Goal: Book appointment/travel/reservation

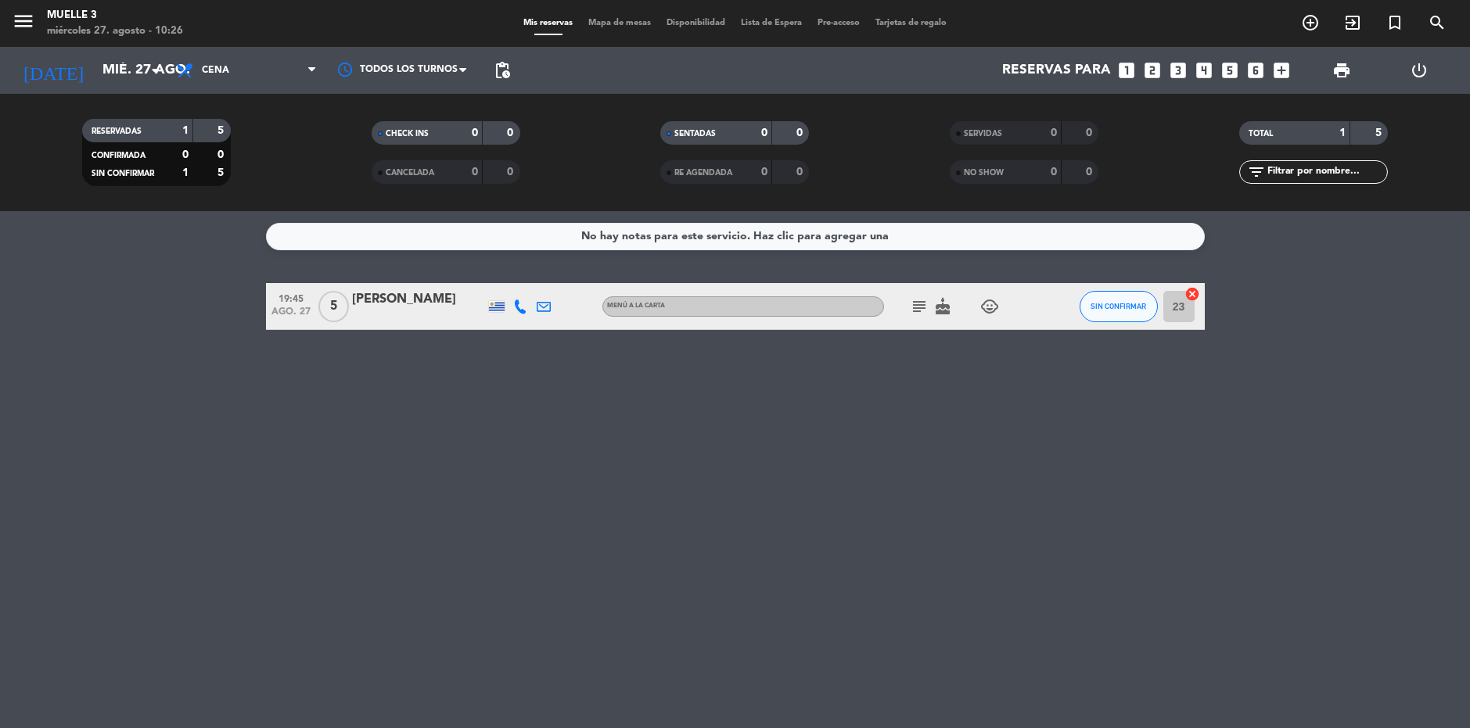
click at [1153, 72] on icon "looks_two" at bounding box center [1152, 70] width 20 height 20
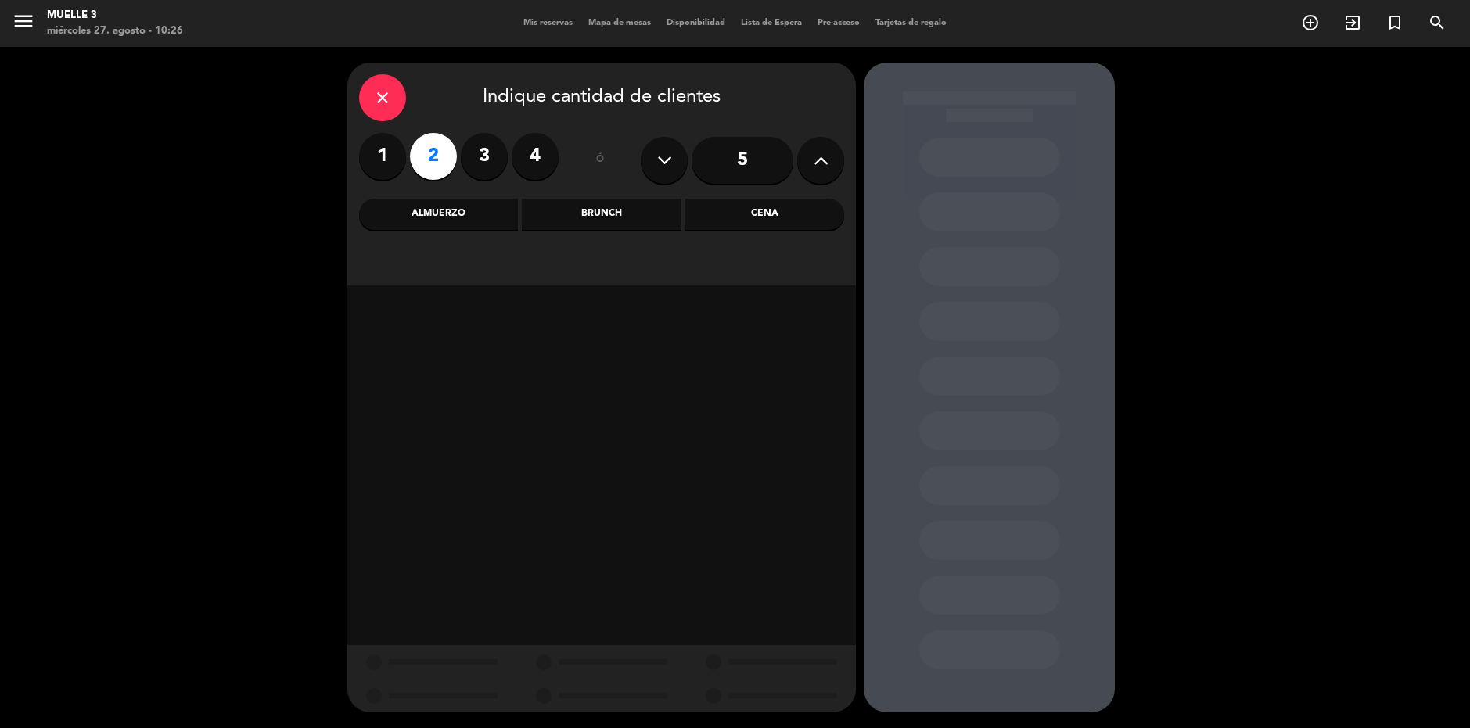
click at [445, 207] on div "Almuerzo" at bounding box center [438, 214] width 159 height 31
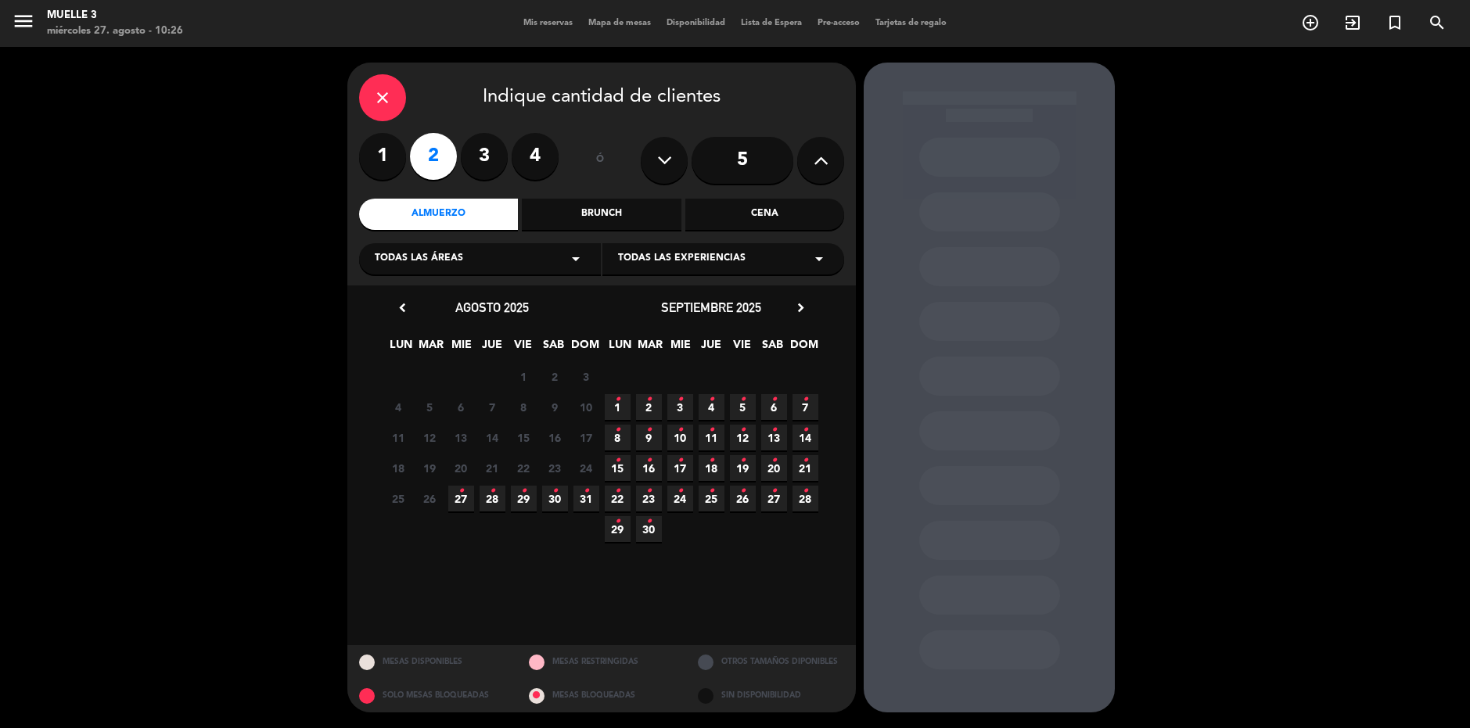
click at [470, 498] on span "27 •" at bounding box center [461, 499] width 26 height 26
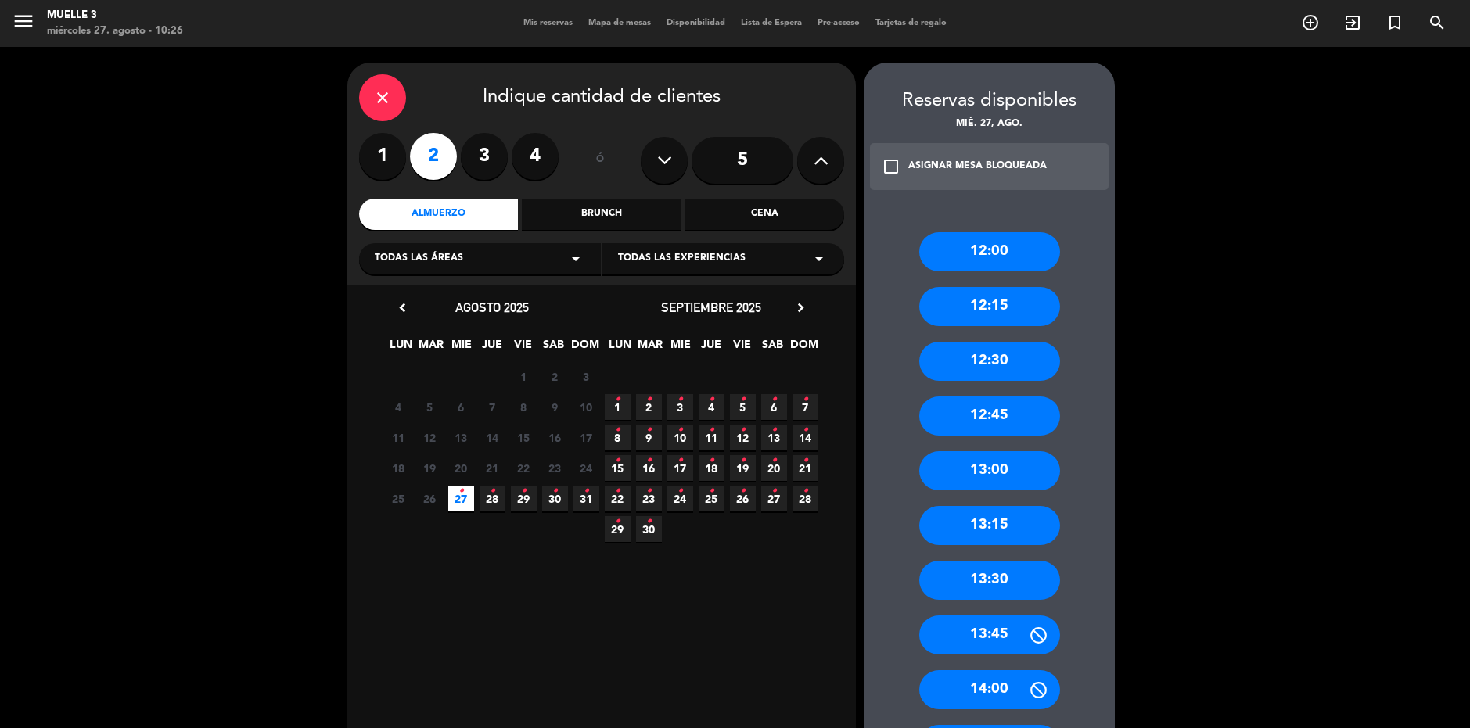
click at [778, 218] on div "Cena" at bounding box center [764, 214] width 159 height 31
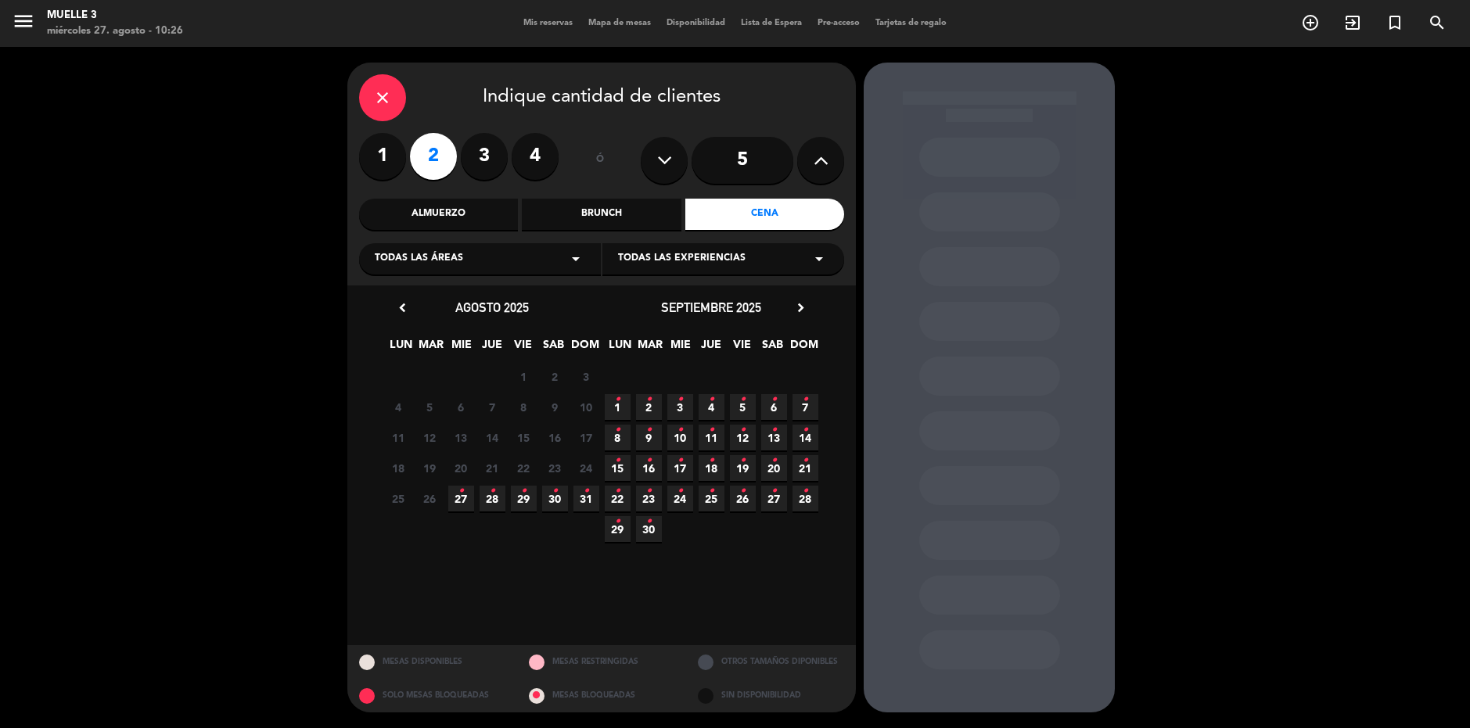
click at [458, 495] on span "27 •" at bounding box center [461, 499] width 26 height 26
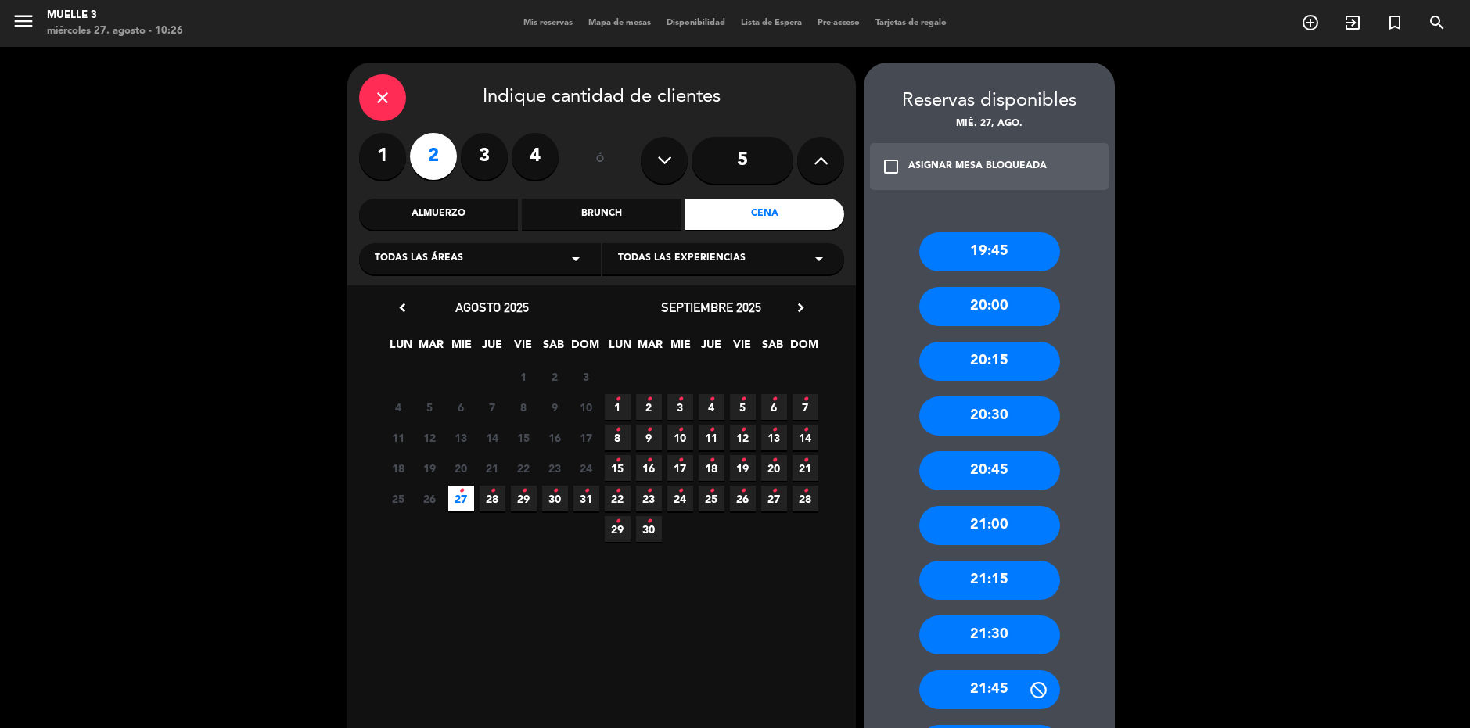
click at [612, 214] on div "Brunch" at bounding box center [601, 214] width 159 height 31
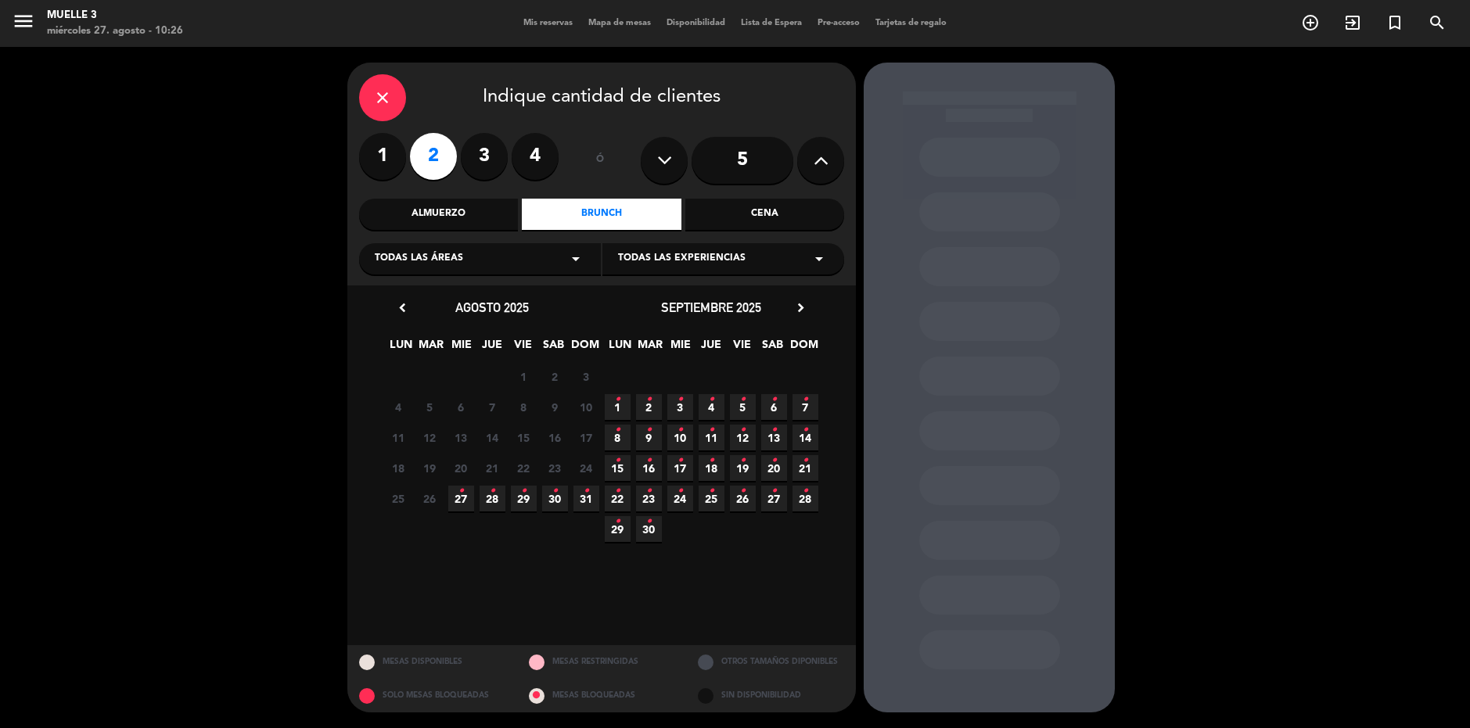
click at [454, 495] on span "27 •" at bounding box center [461, 499] width 26 height 26
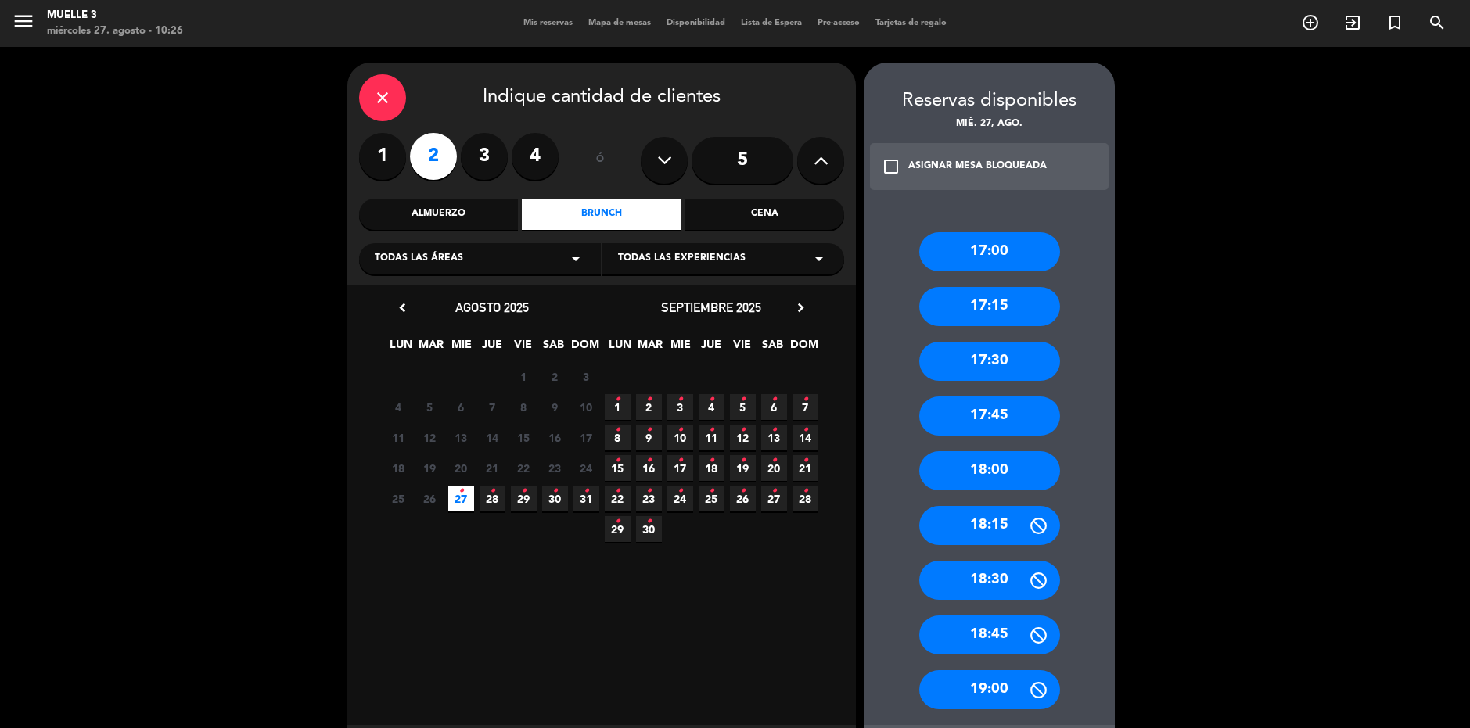
scroll to position [78, 0]
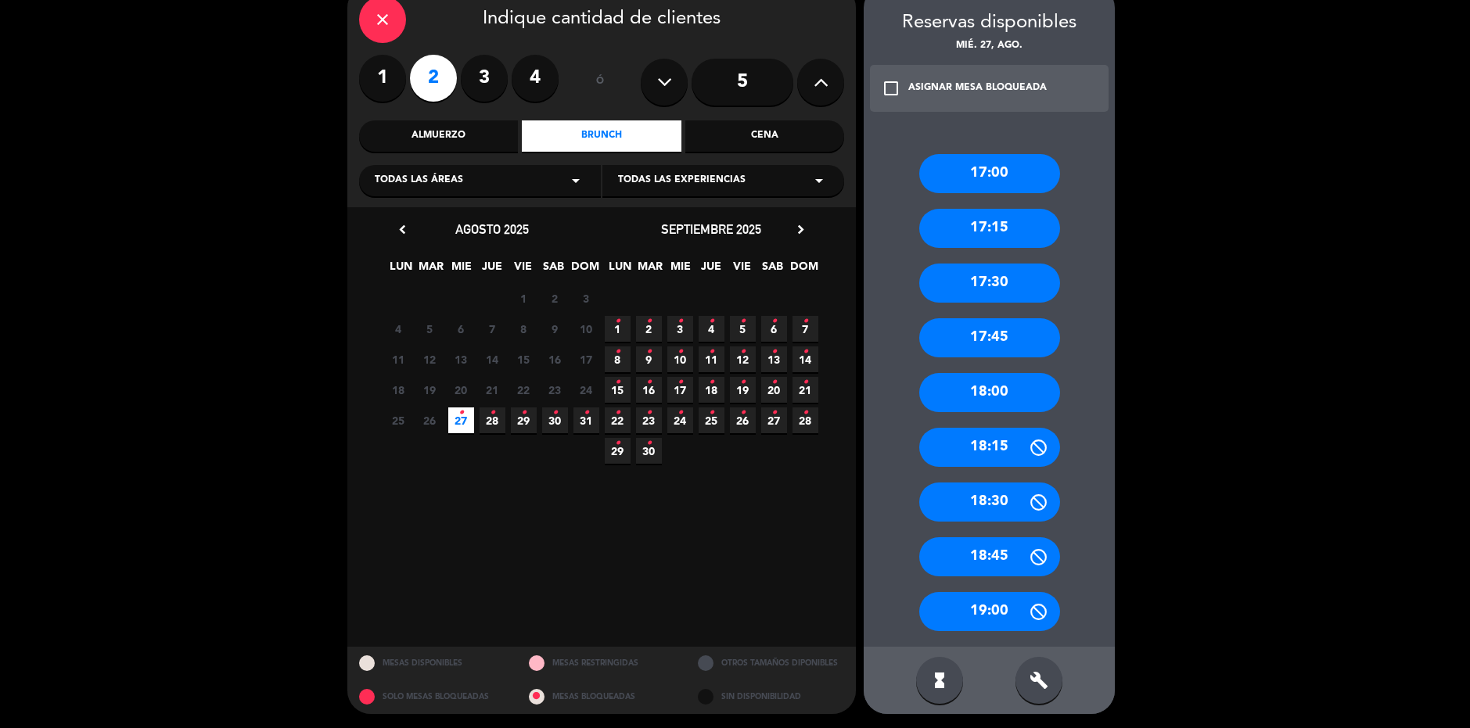
click at [989, 617] on div "19:00" at bounding box center [989, 611] width 141 height 39
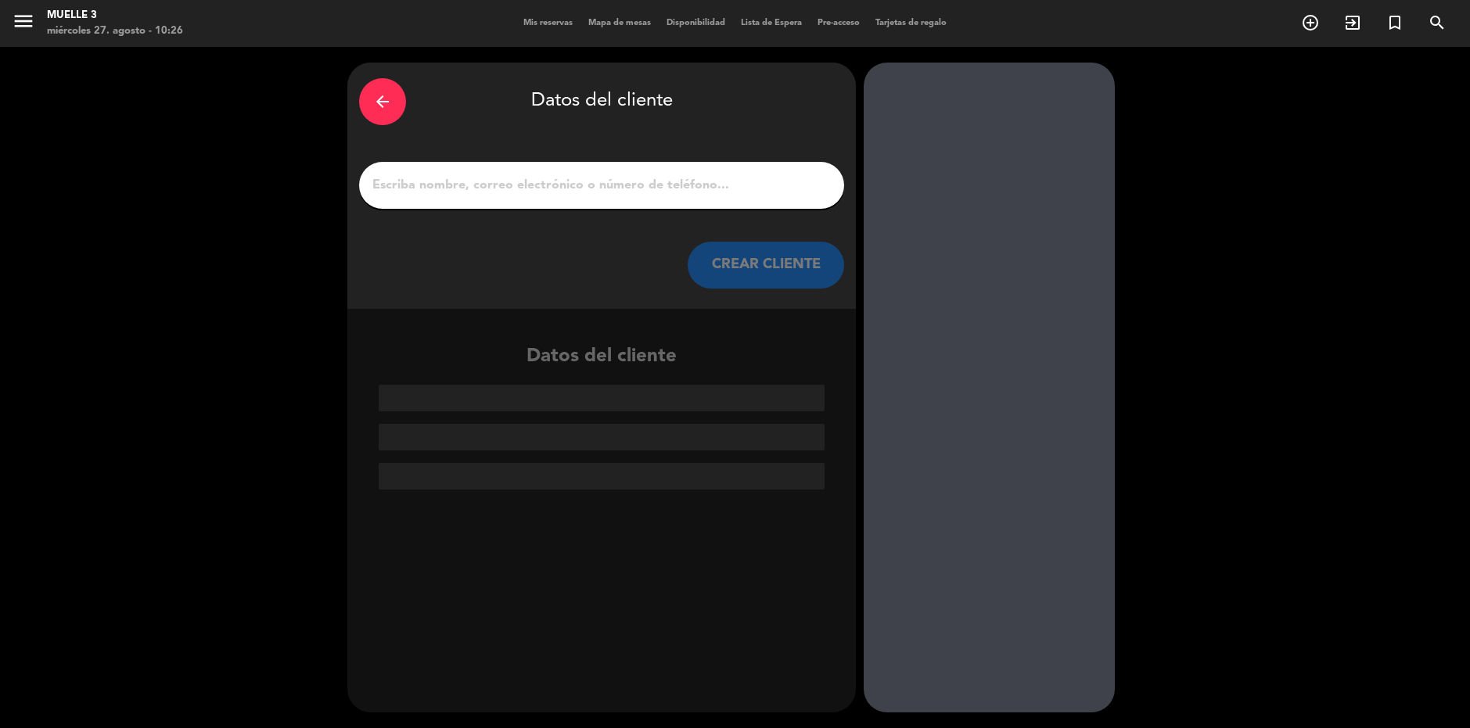
click at [527, 182] on input "1" at bounding box center [602, 185] width 462 height 22
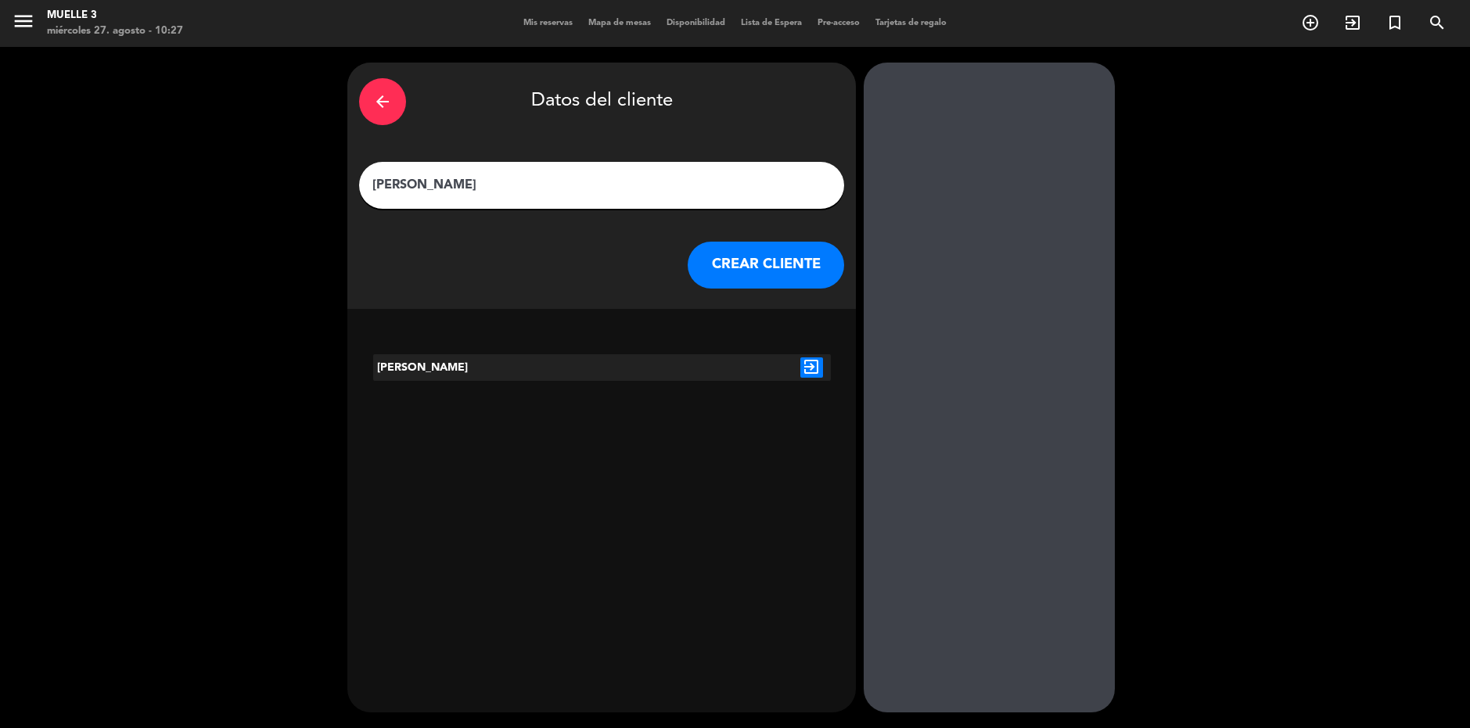
type input "[PERSON_NAME]"
click at [812, 361] on icon "exit_to_app" at bounding box center [811, 368] width 23 height 20
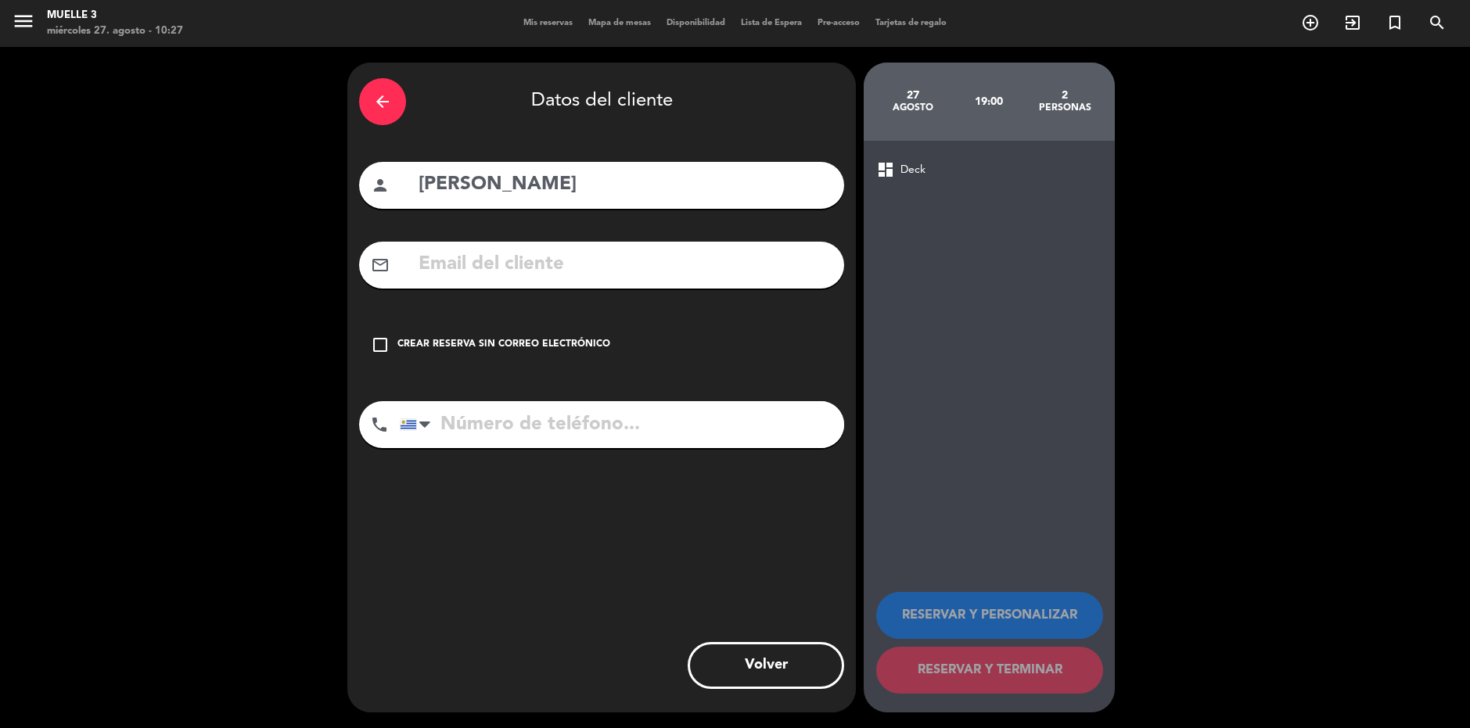
click at [385, 337] on icon "check_box_outline_blank" at bounding box center [380, 345] width 19 height 19
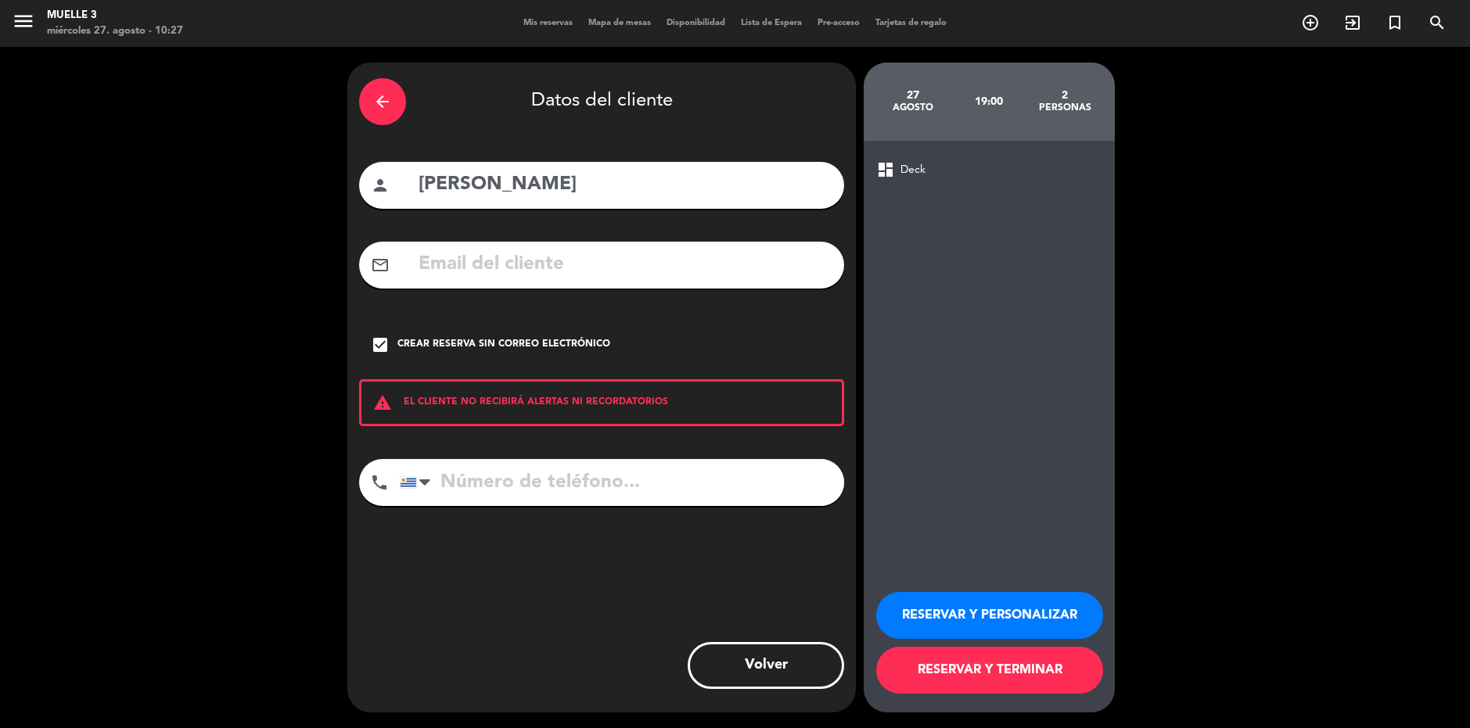
click at [956, 667] on button "RESERVAR Y TERMINAR" at bounding box center [989, 670] width 227 height 47
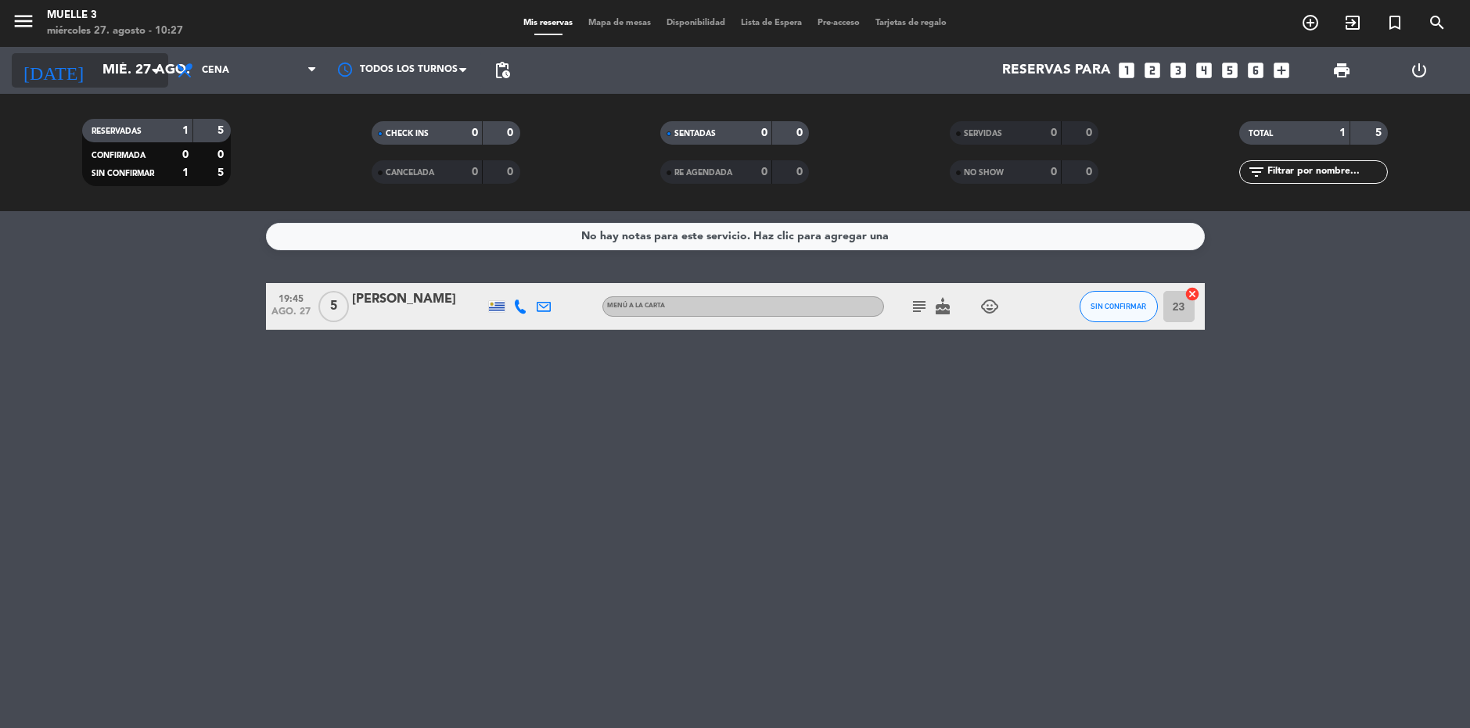
click at [124, 70] on input "mié. 27 ago." at bounding box center [186, 70] width 182 height 31
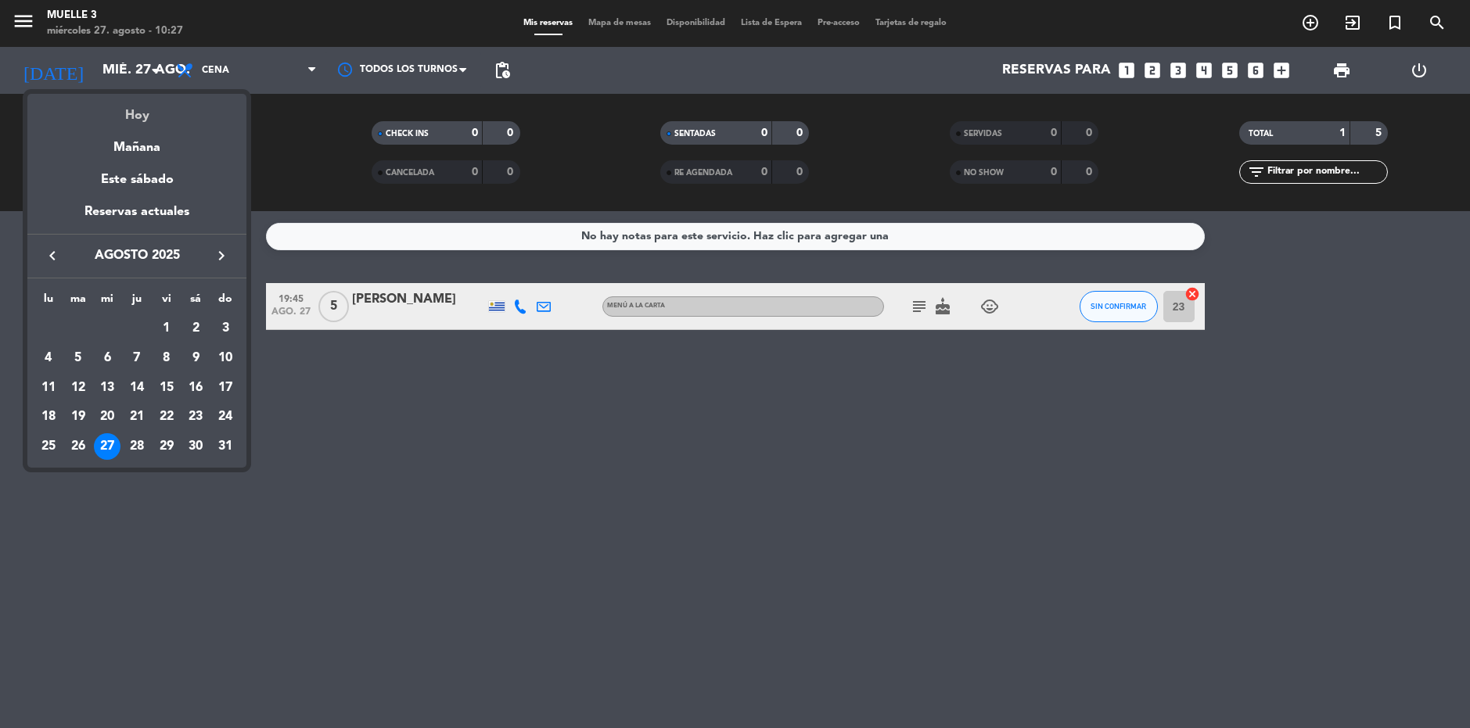
click at [153, 116] on div "Hoy" at bounding box center [136, 110] width 219 height 32
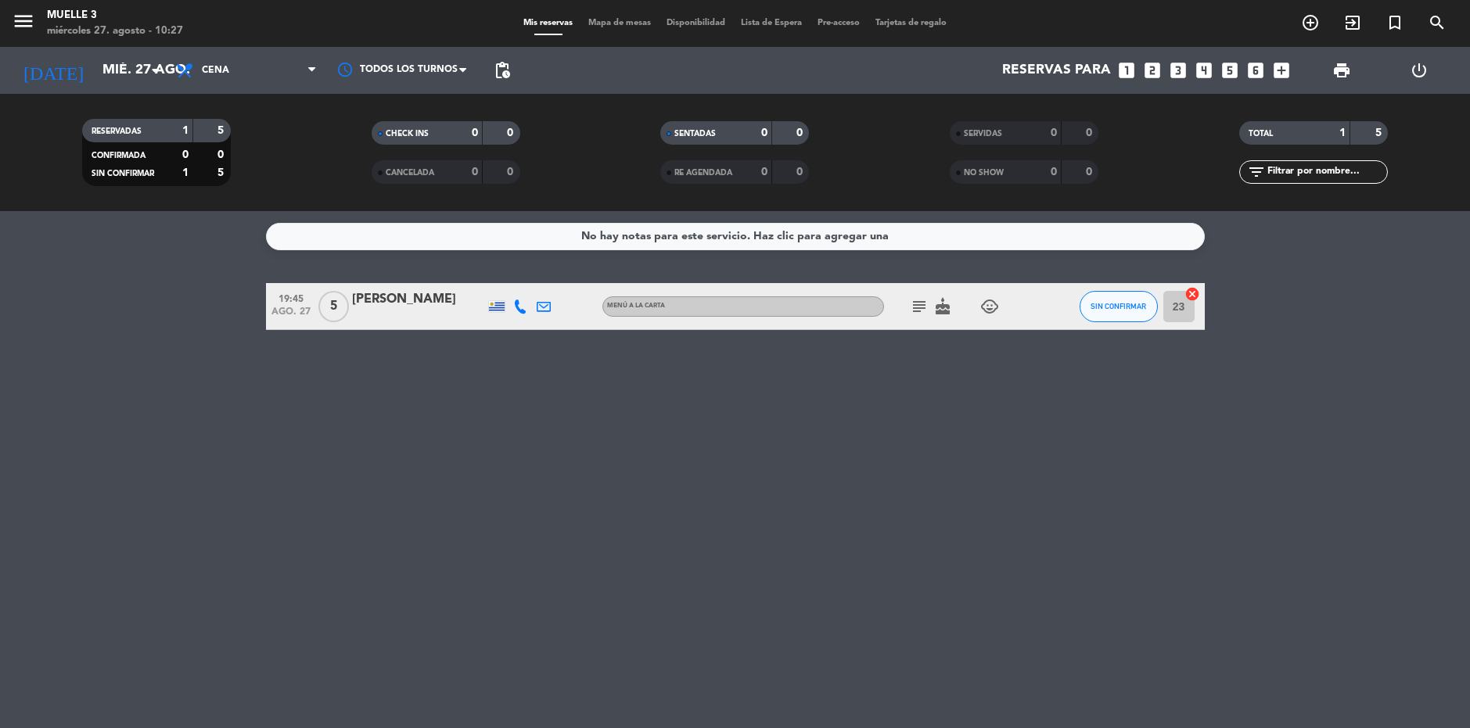
click at [299, 41] on div "menu Muelle 3 [DATE] 27. agosto - 10:27" at bounding box center [184, 23] width 368 height 37
click at [299, 52] on div "Todos los servicios Brunch Almuerzo Cena Cena Todos los servicios Brunch Almuer…" at bounding box center [246, 70] width 156 height 47
click at [297, 75] on span "Cena" at bounding box center [246, 70] width 156 height 34
click at [240, 164] on div "menu Muelle 3 [DATE] 27. agosto - 10:27 Mis reservas Mapa de mesas Disponibilid…" at bounding box center [735, 105] width 1470 height 211
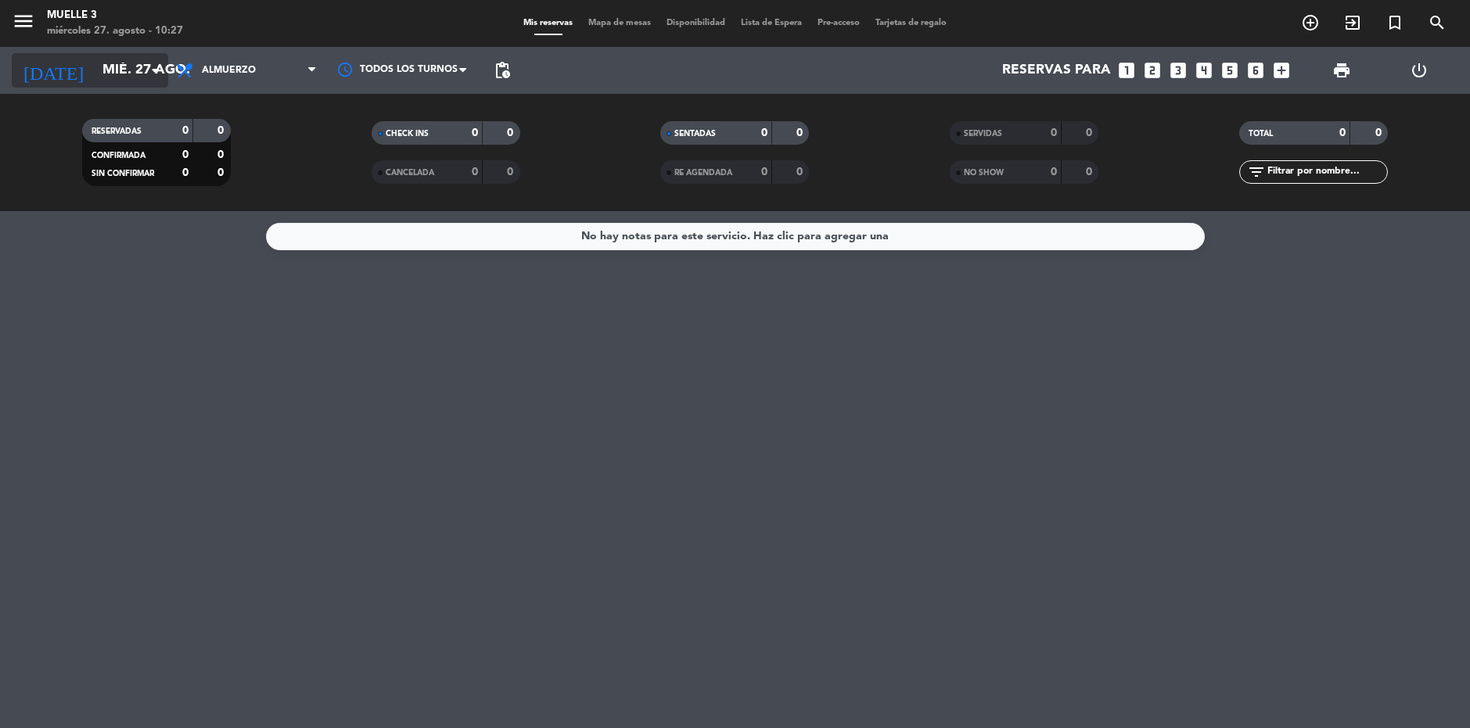
click at [97, 70] on input "mié. 27 ago." at bounding box center [186, 70] width 182 height 31
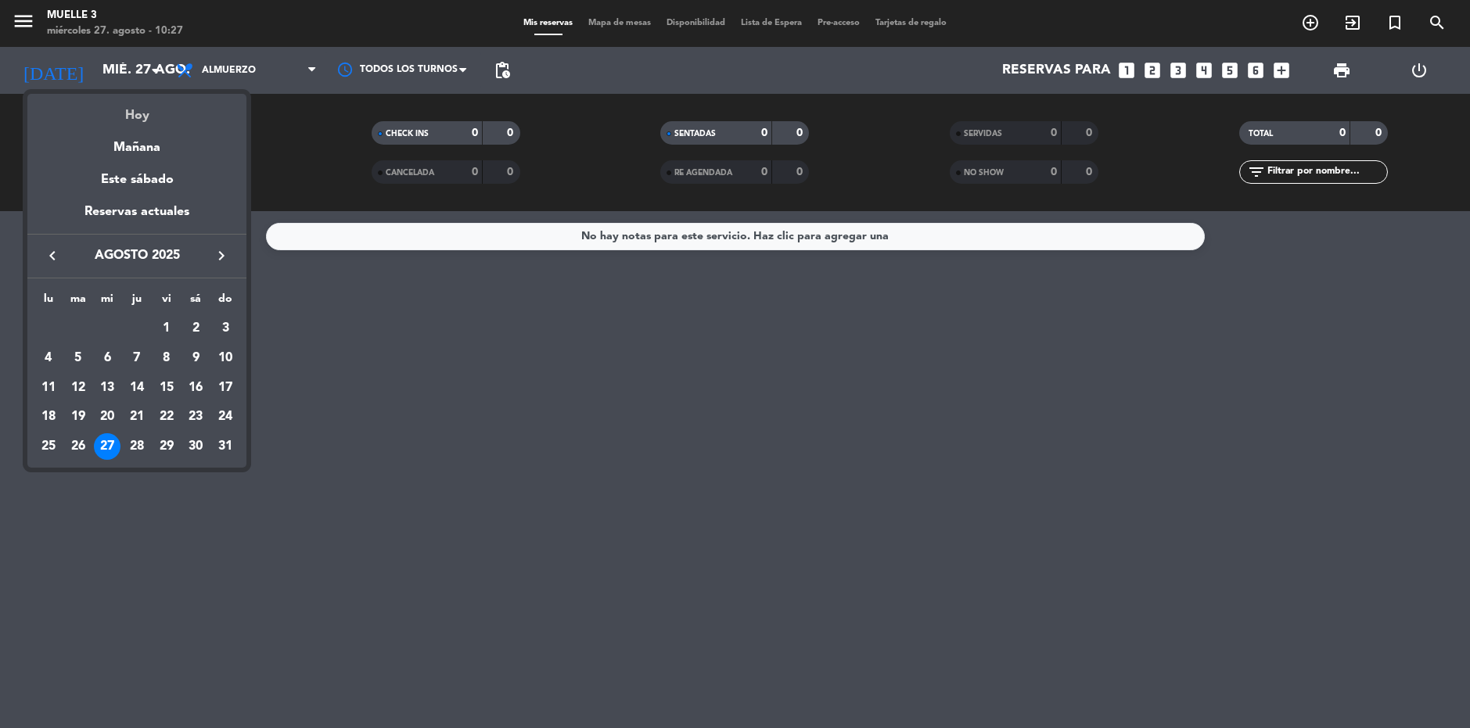
click at [115, 117] on div "Hoy" at bounding box center [136, 110] width 219 height 32
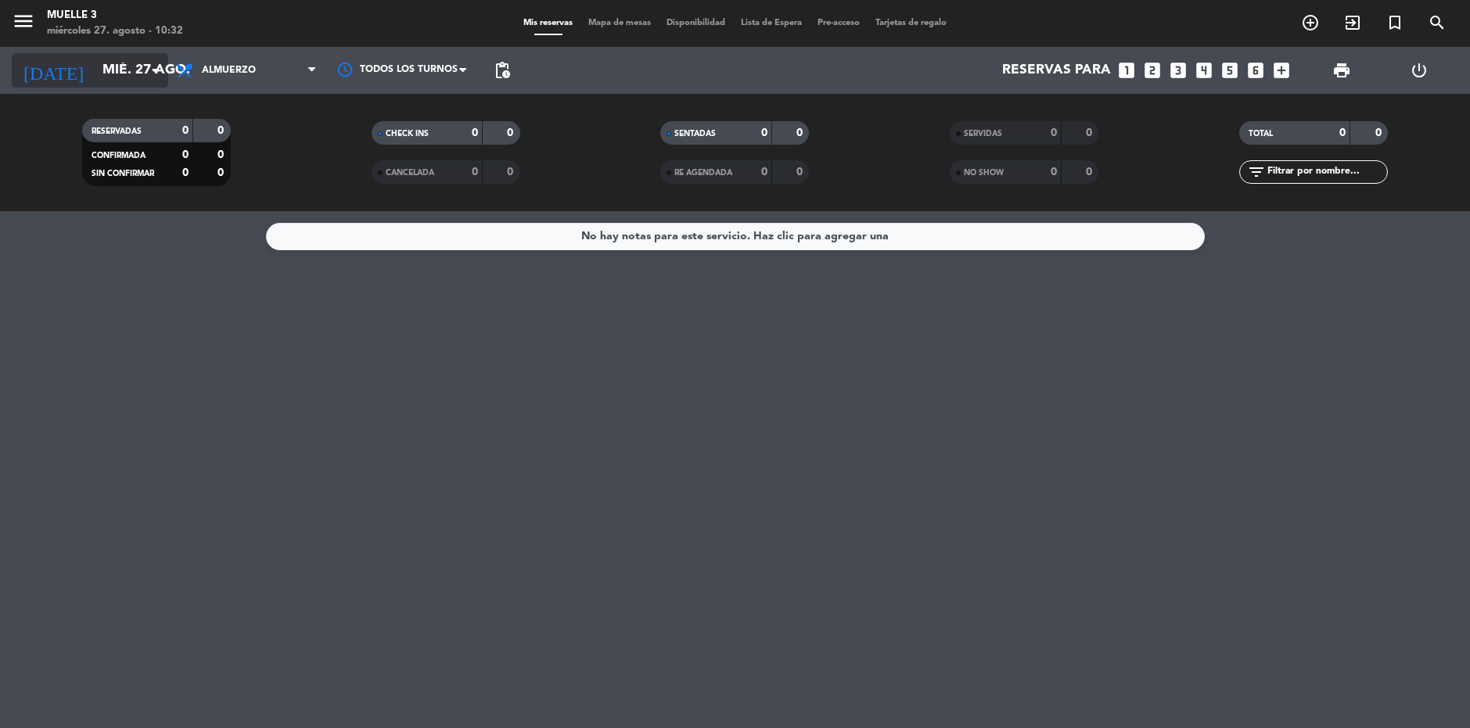
click at [95, 65] on input "mié. 27 ago." at bounding box center [186, 70] width 182 height 31
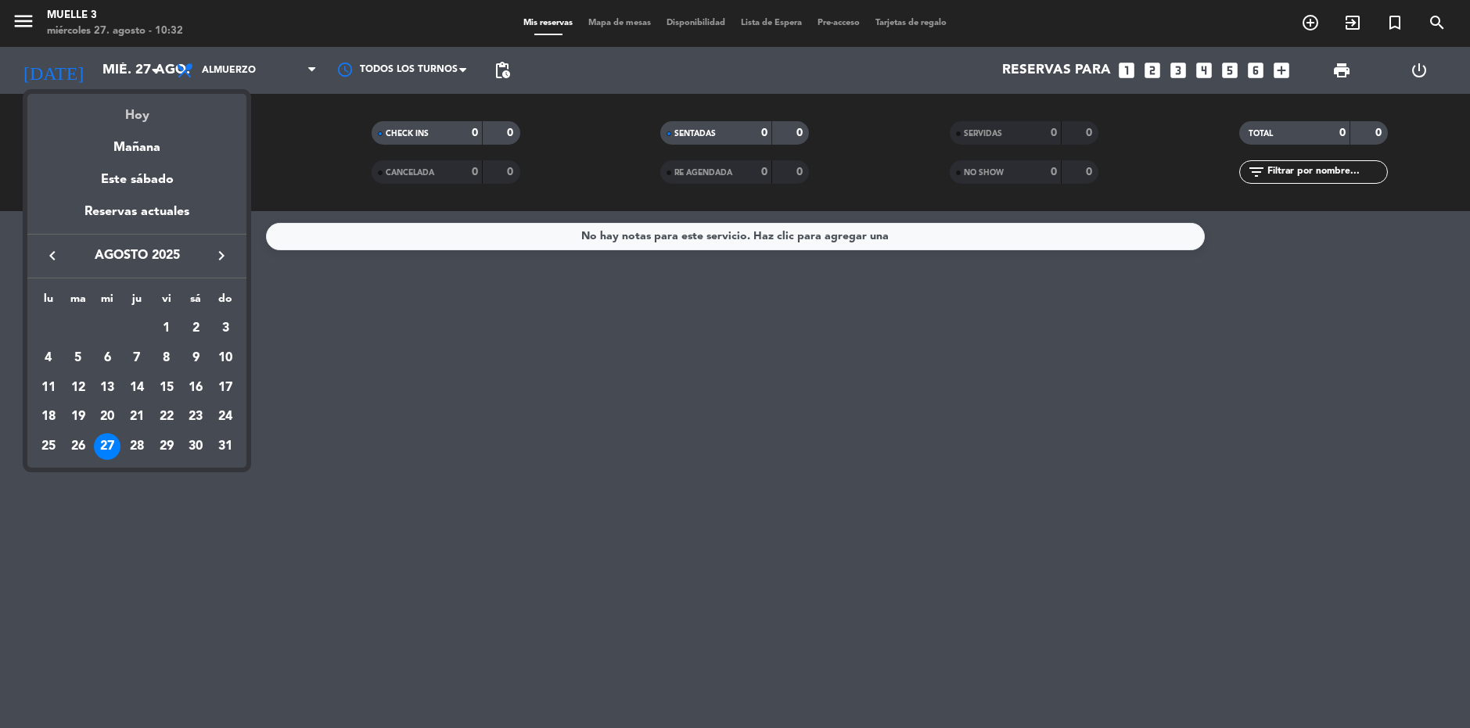
click at [126, 113] on div "Hoy" at bounding box center [136, 110] width 219 height 32
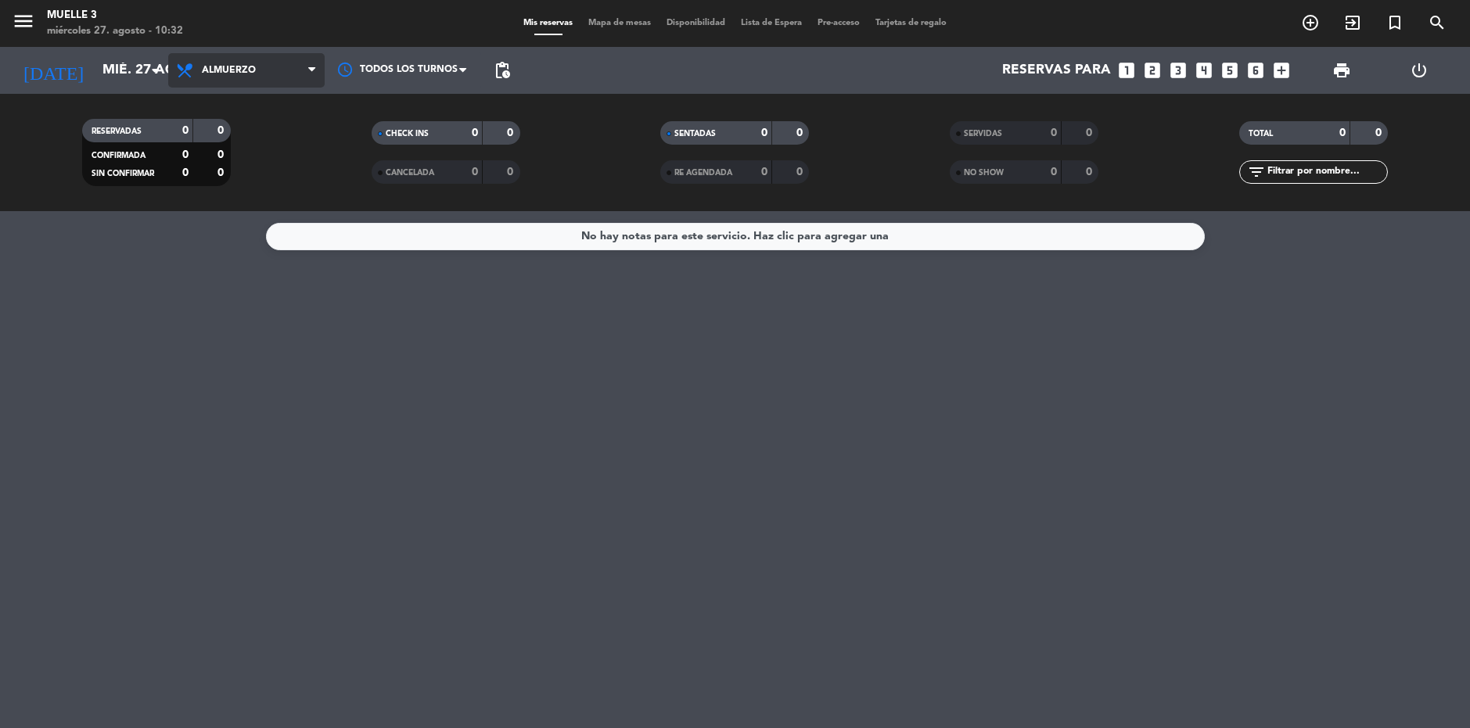
click at [226, 70] on span "Almuerzo" at bounding box center [229, 70] width 54 height 11
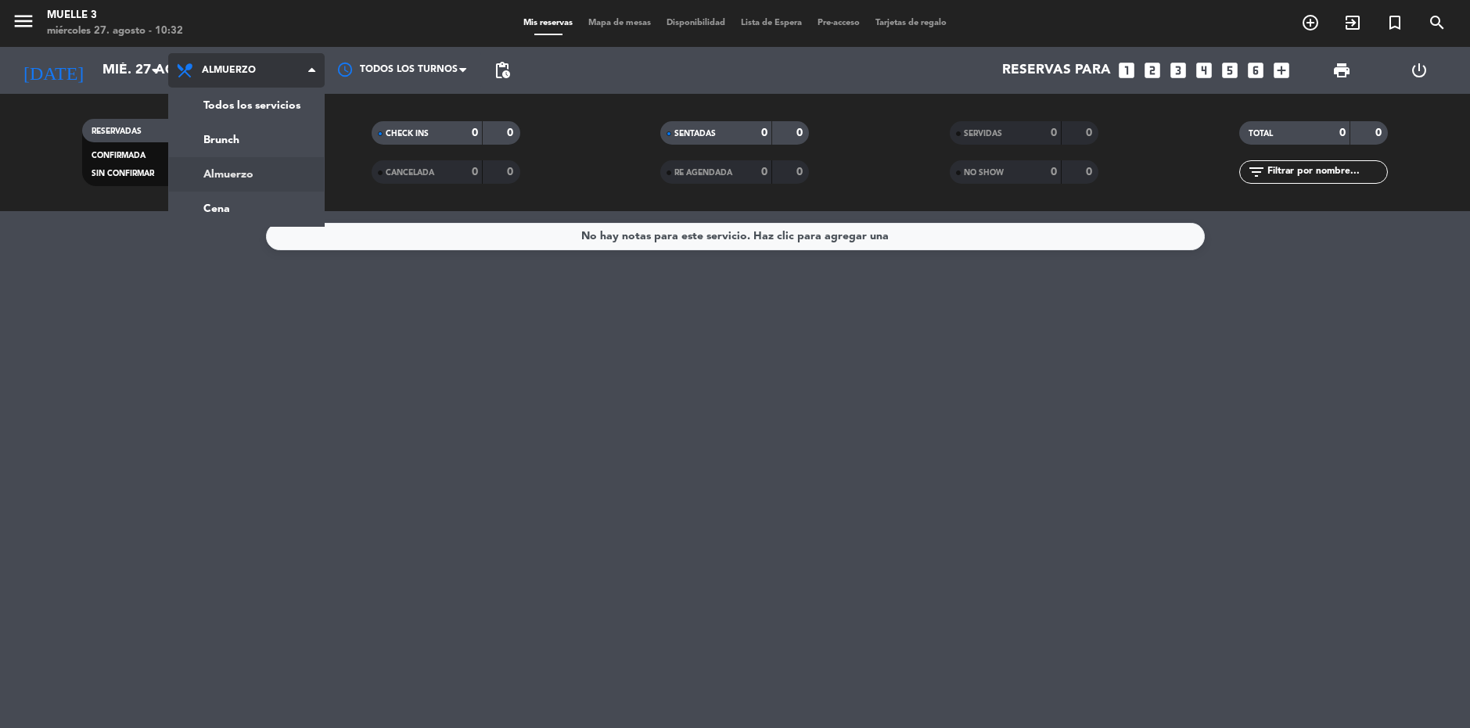
click at [225, 176] on div "menu Muelle 3 [DATE] 27. agosto - 10:32 Mis reservas Mapa de mesas Disponibilid…" at bounding box center [735, 105] width 1470 height 211
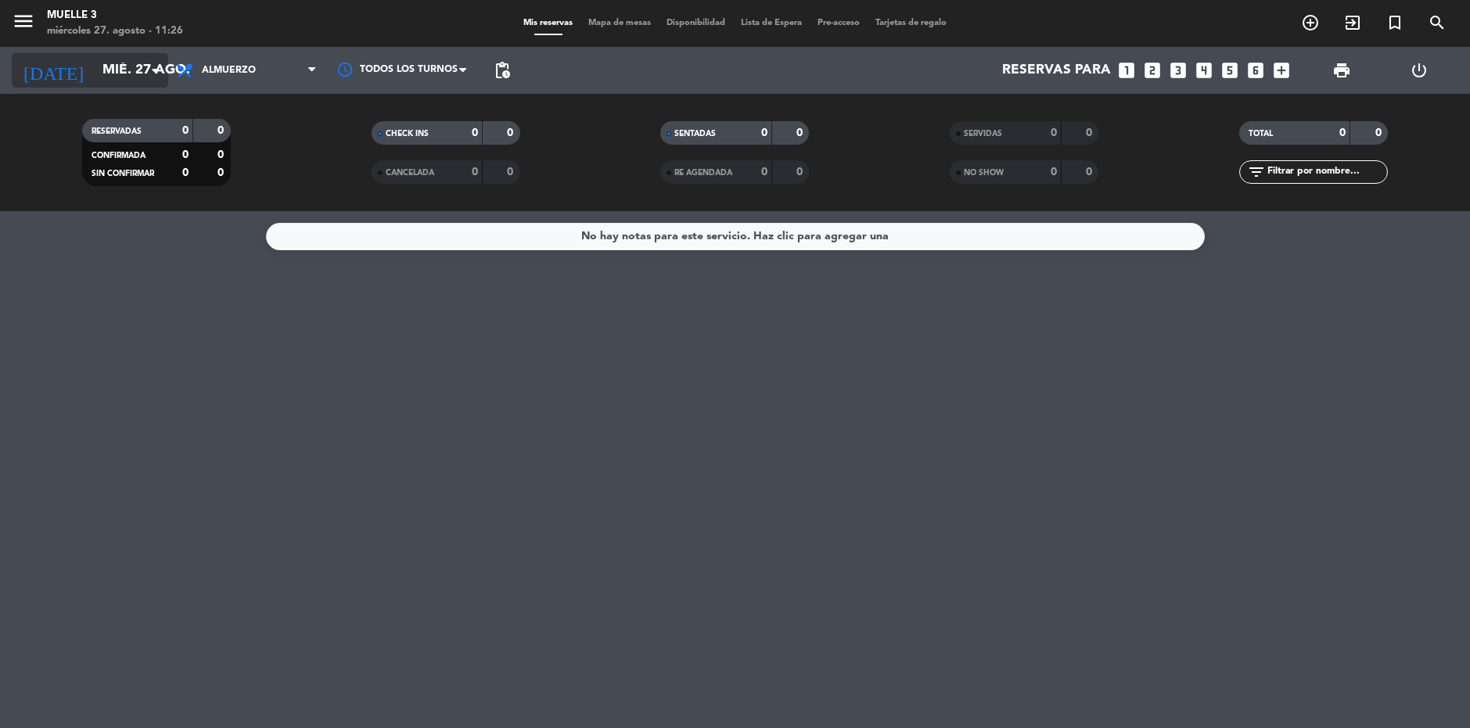
click at [118, 70] on input "mié. 27 ago." at bounding box center [186, 70] width 182 height 31
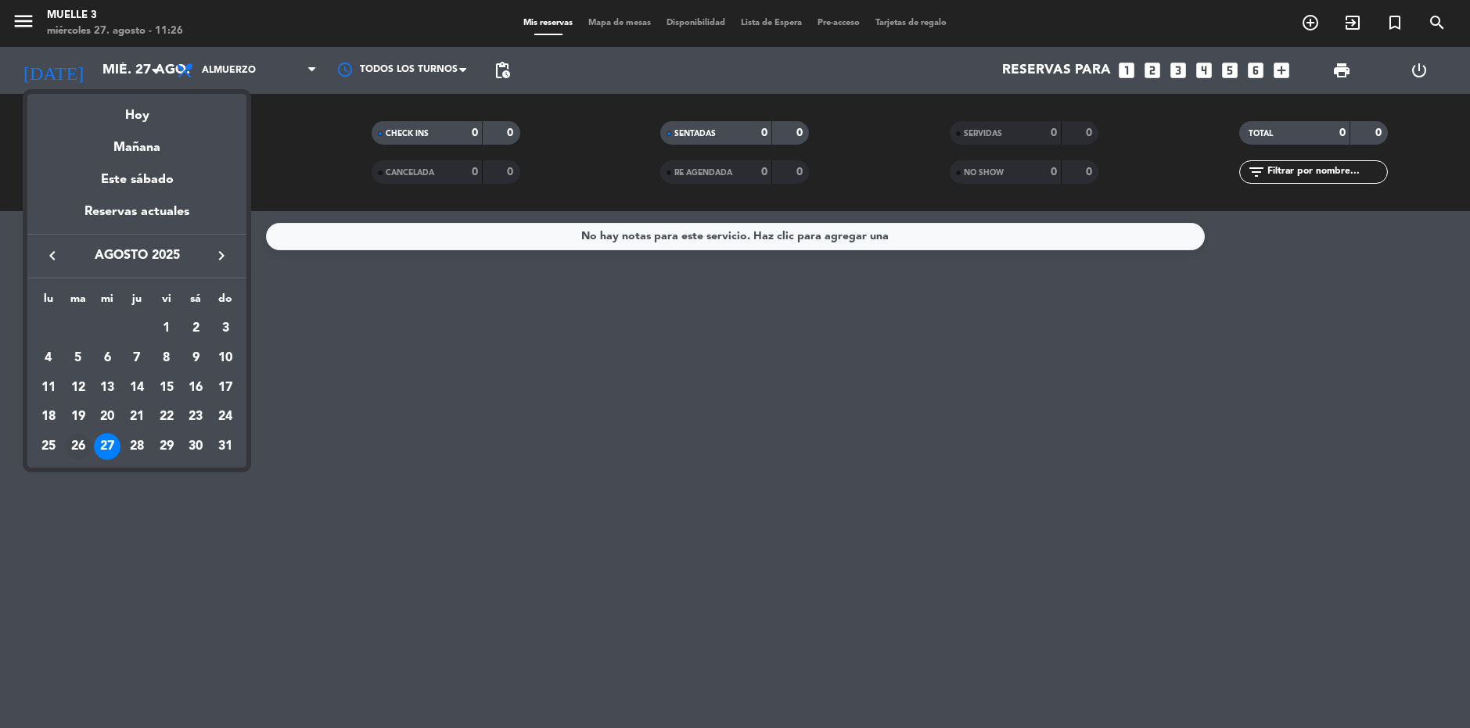
click at [83, 445] on div "26" at bounding box center [78, 446] width 27 height 27
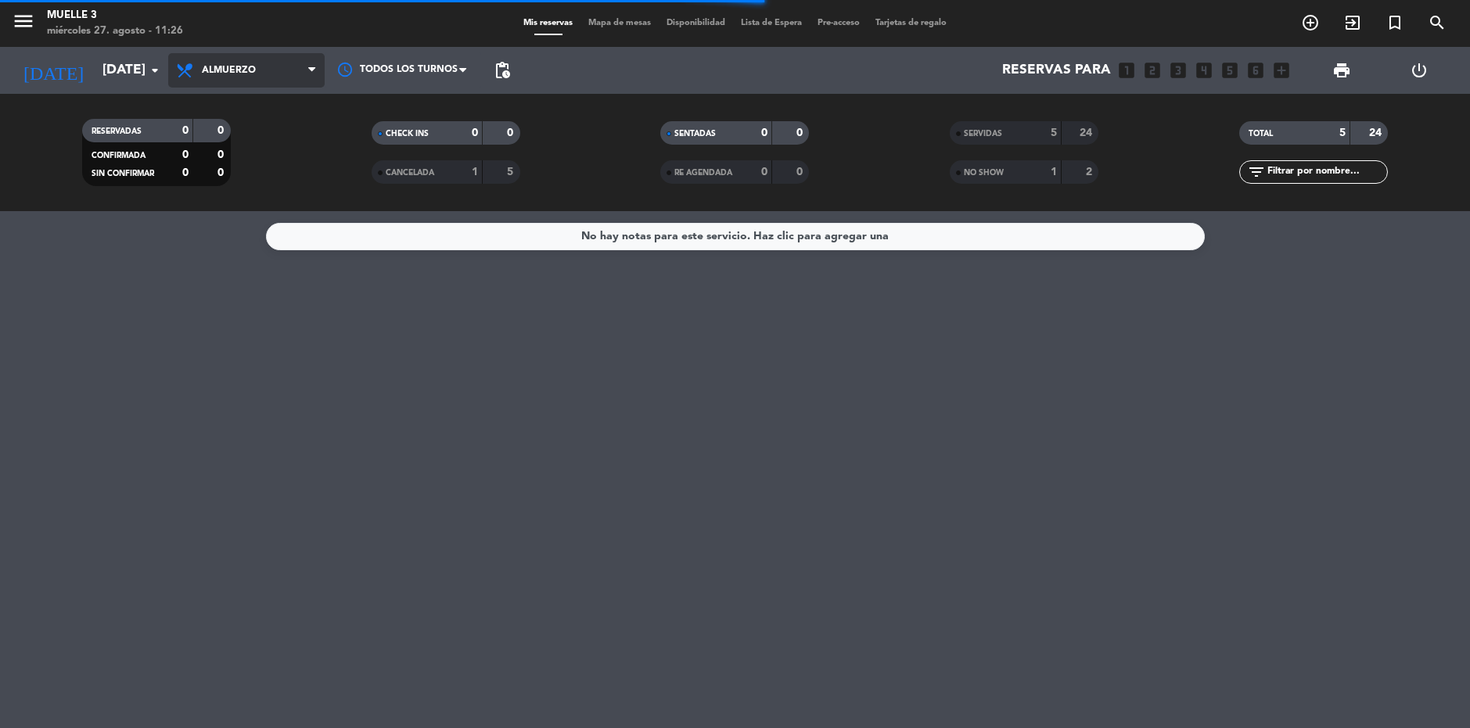
click at [221, 59] on span "Almuerzo" at bounding box center [246, 70] width 156 height 34
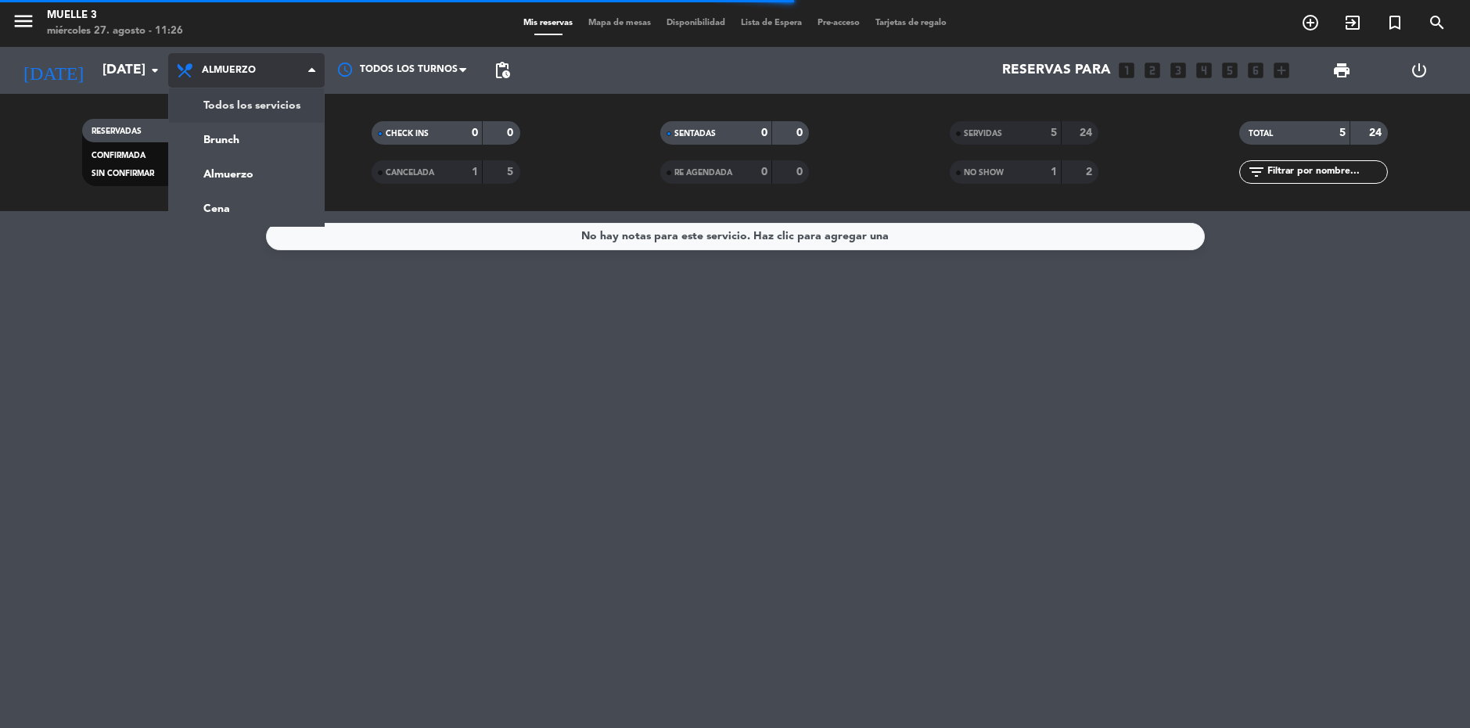
click at [267, 114] on div "menu Muelle 3 [DATE] 27. agosto - 11:26 Mis reservas Mapa de mesas Disponibilid…" at bounding box center [735, 105] width 1470 height 211
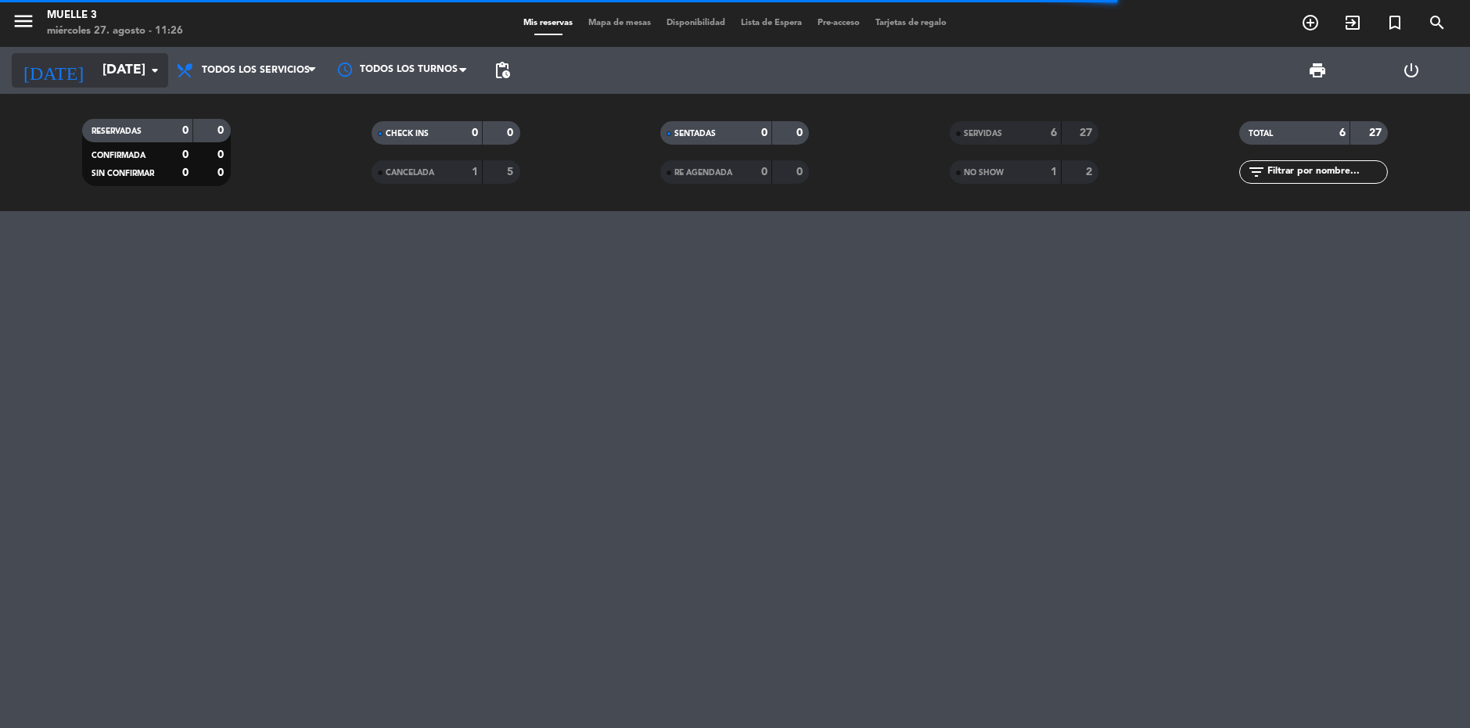
click at [122, 59] on input "[DATE]" at bounding box center [186, 70] width 182 height 31
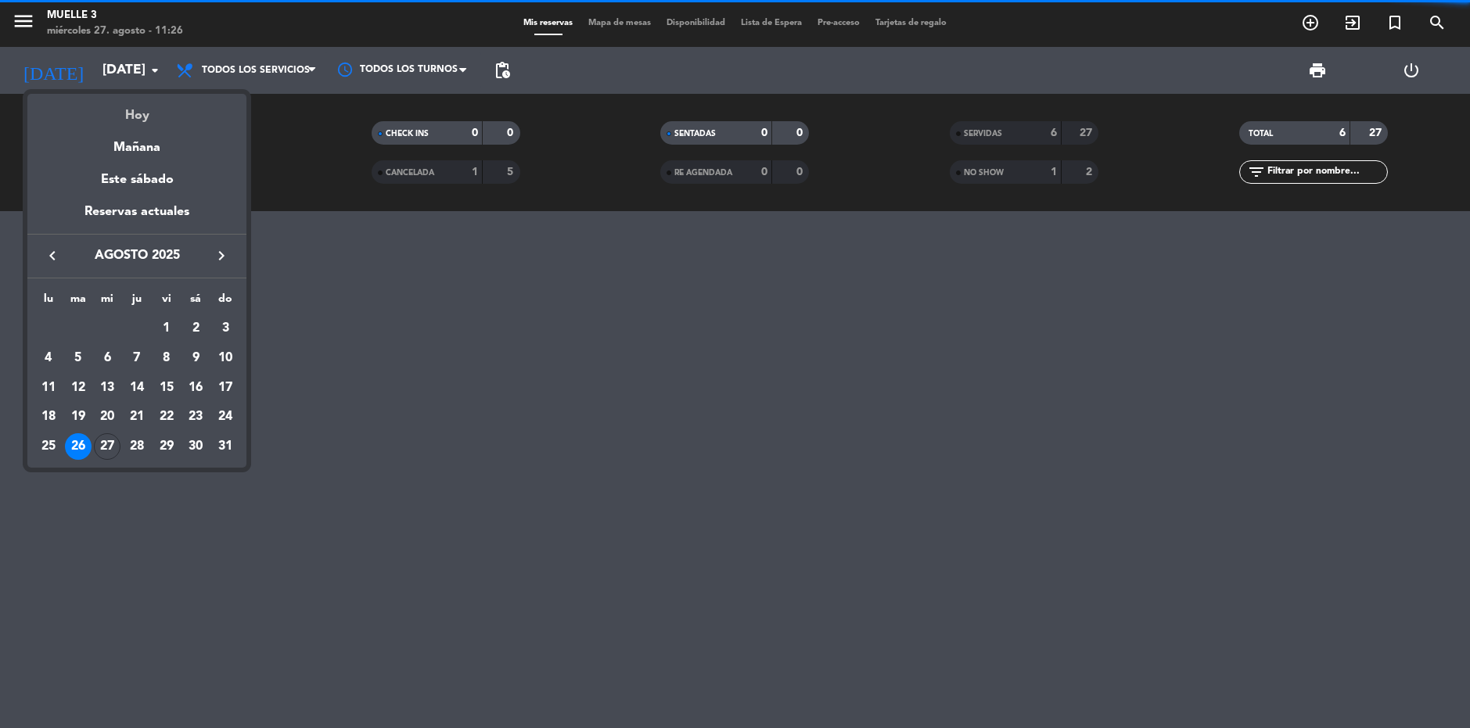
click at [130, 114] on div "Hoy" at bounding box center [136, 110] width 219 height 32
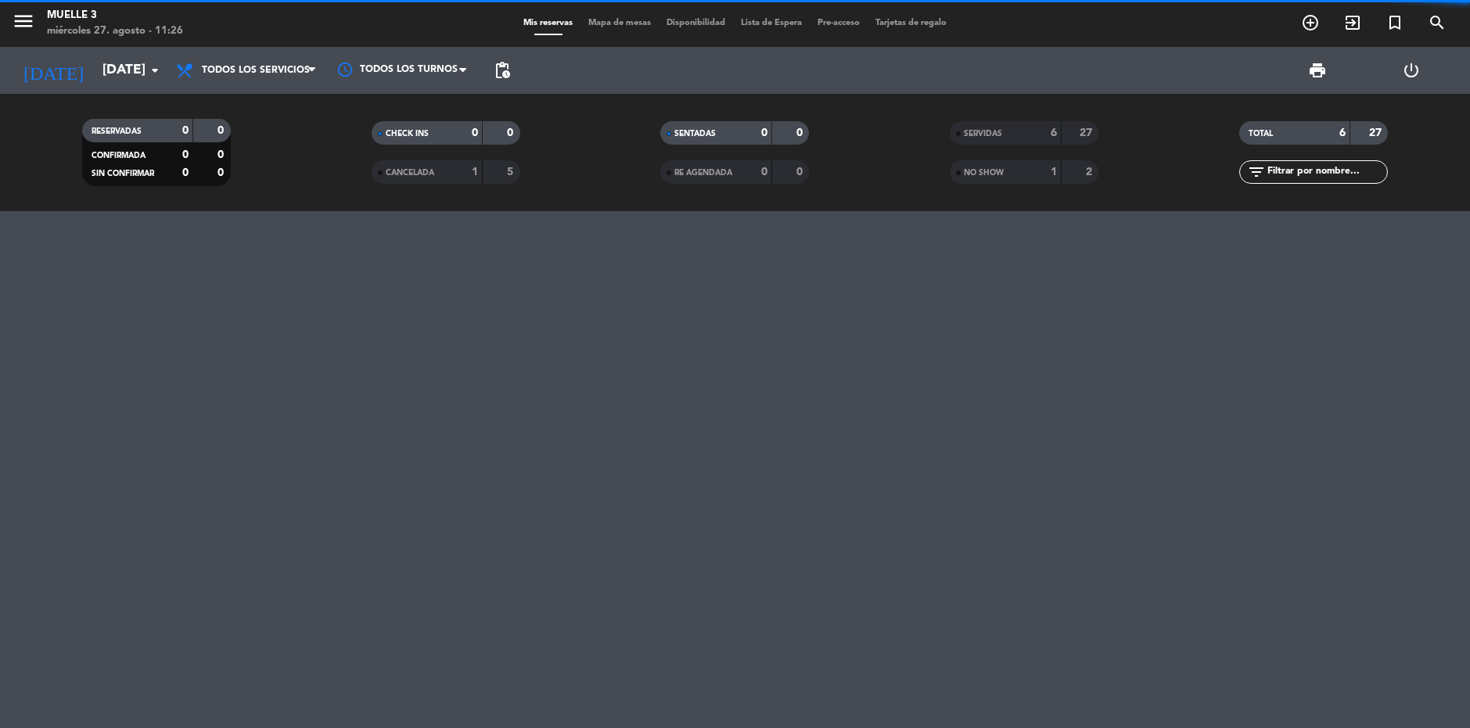
type input "mié. 27 ago."
click at [202, 77] on span "Todos los servicios" at bounding box center [246, 70] width 156 height 34
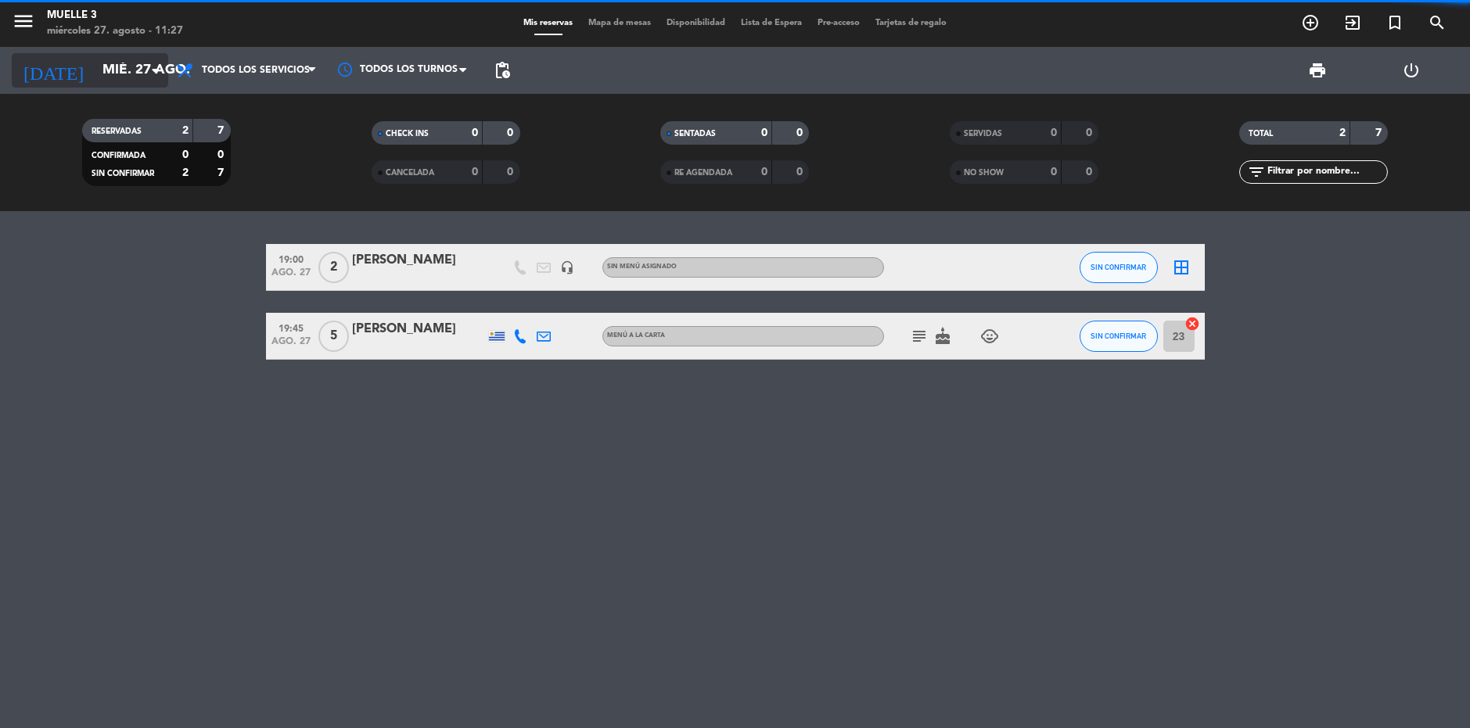
click at [138, 61] on input "mié. 27 ago." at bounding box center [186, 70] width 182 height 31
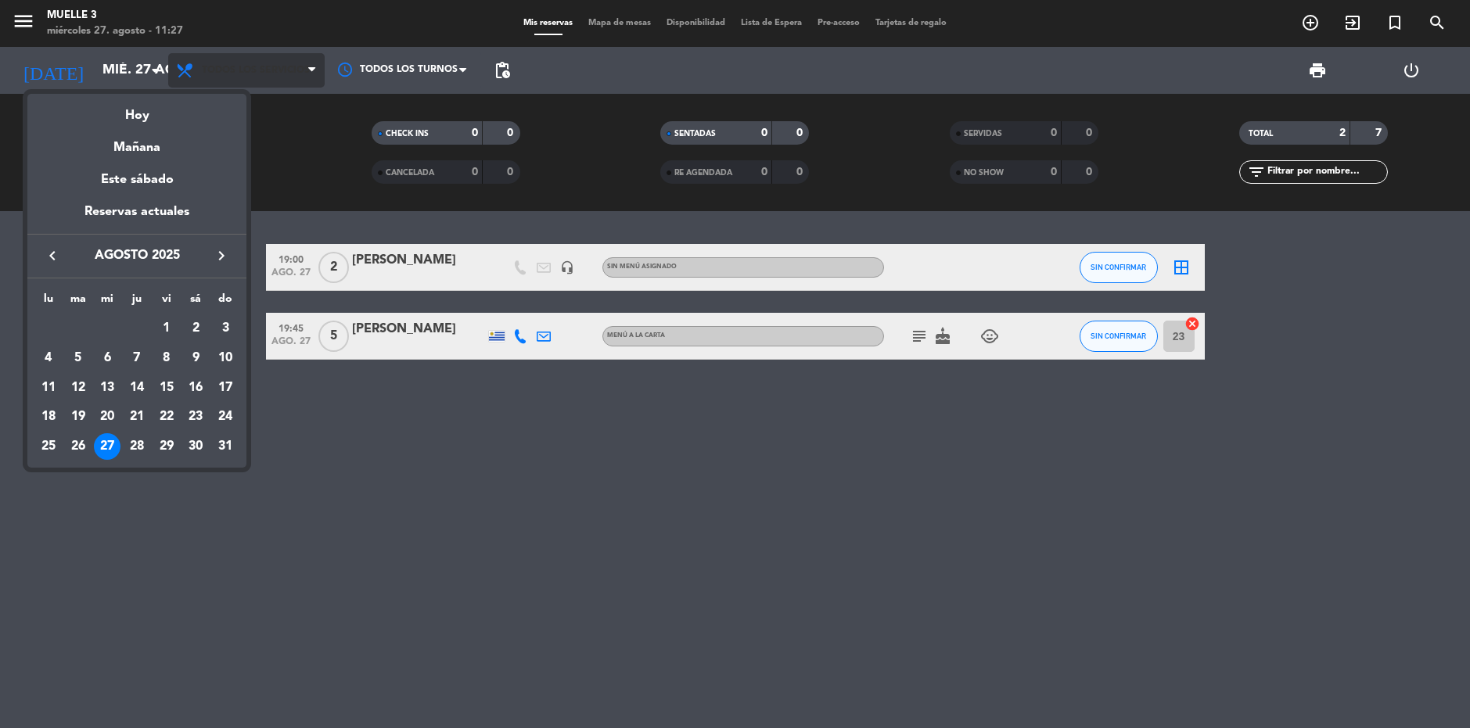
drag, startPoint x: 134, startPoint y: 116, endPoint x: 220, endPoint y: 72, distance: 96.6
click at [138, 115] on div "Hoy" at bounding box center [136, 110] width 219 height 32
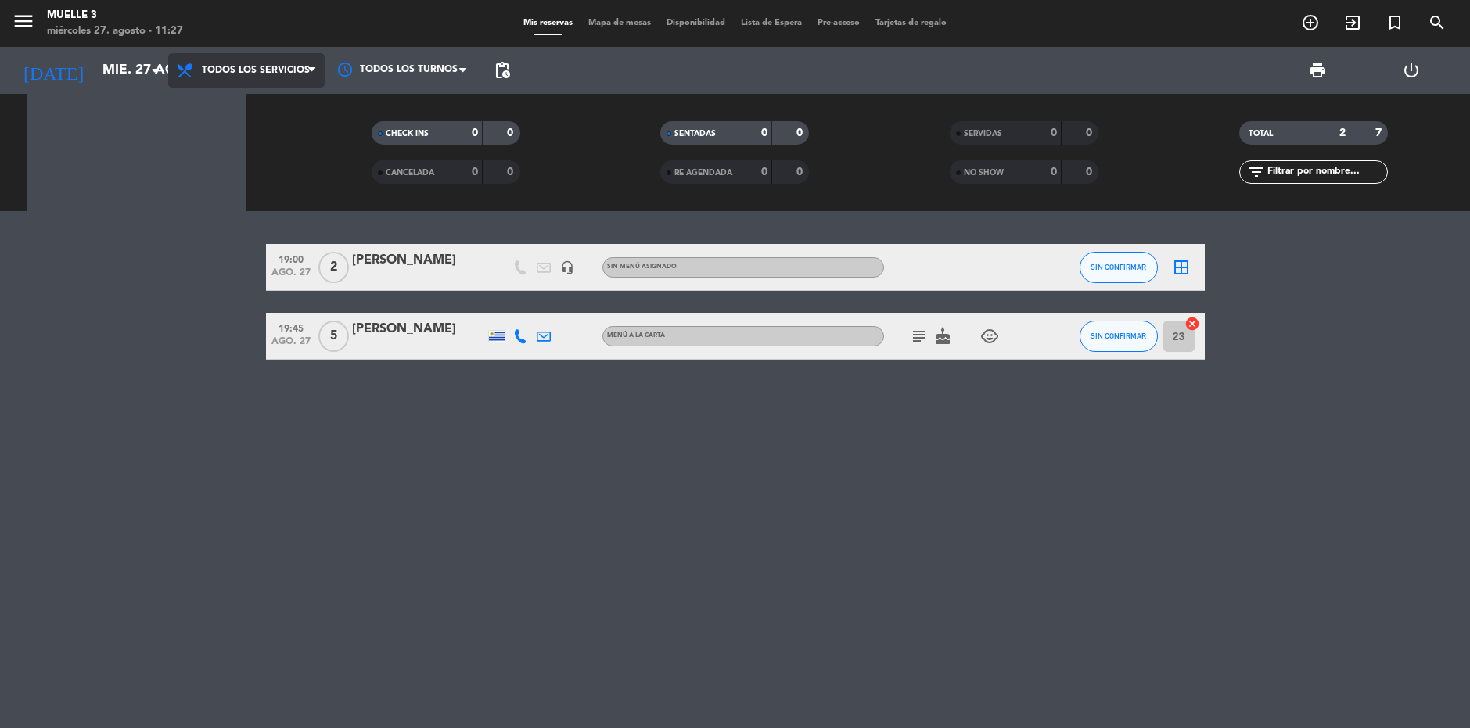
click at [234, 66] on span "Todos los servicios" at bounding box center [256, 70] width 108 height 11
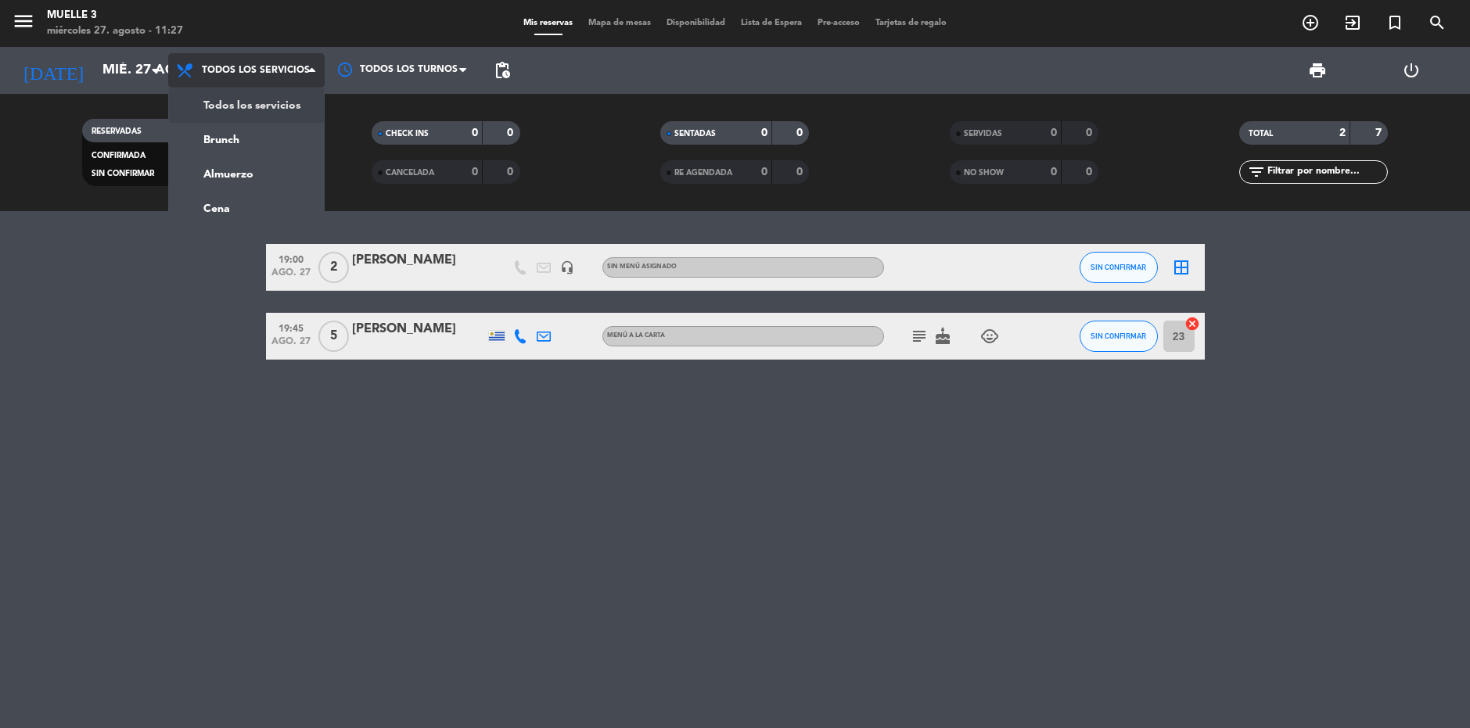
click at [256, 96] on div "menu Muelle 3 [DATE] 27. agosto - 11:27 Mis reservas Mapa de mesas Disponibilid…" at bounding box center [735, 105] width 1470 height 211
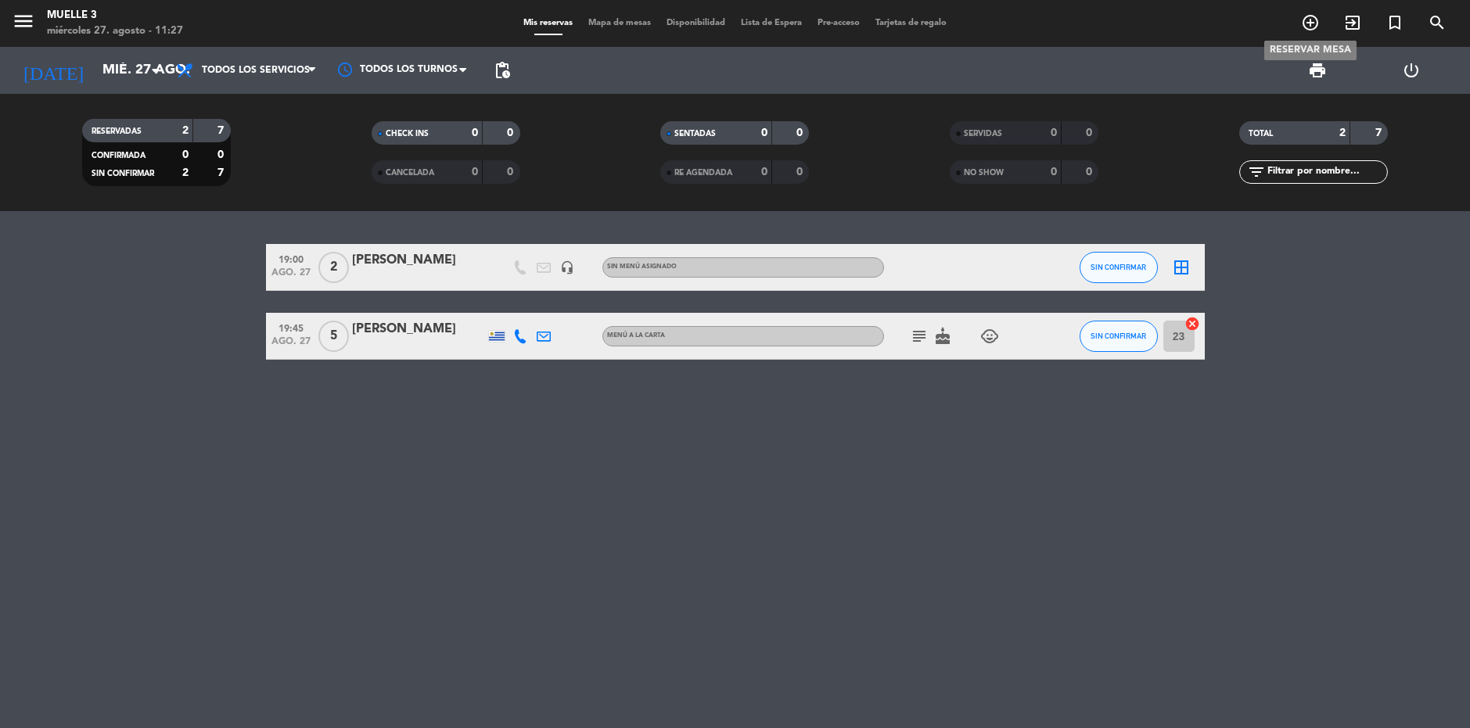
click at [1304, 19] on icon "add_circle_outline" at bounding box center [1310, 22] width 19 height 19
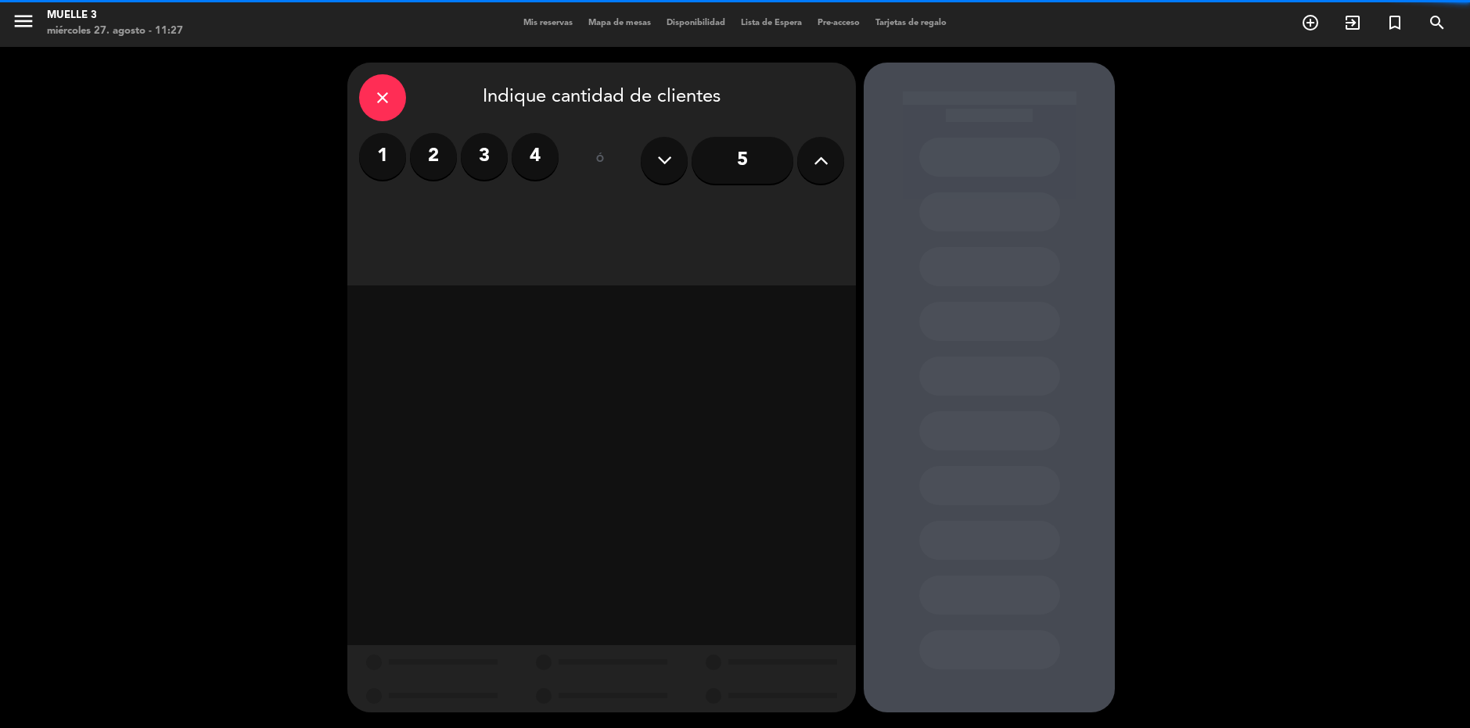
click at [841, 167] on button at bounding box center [820, 160] width 47 height 47
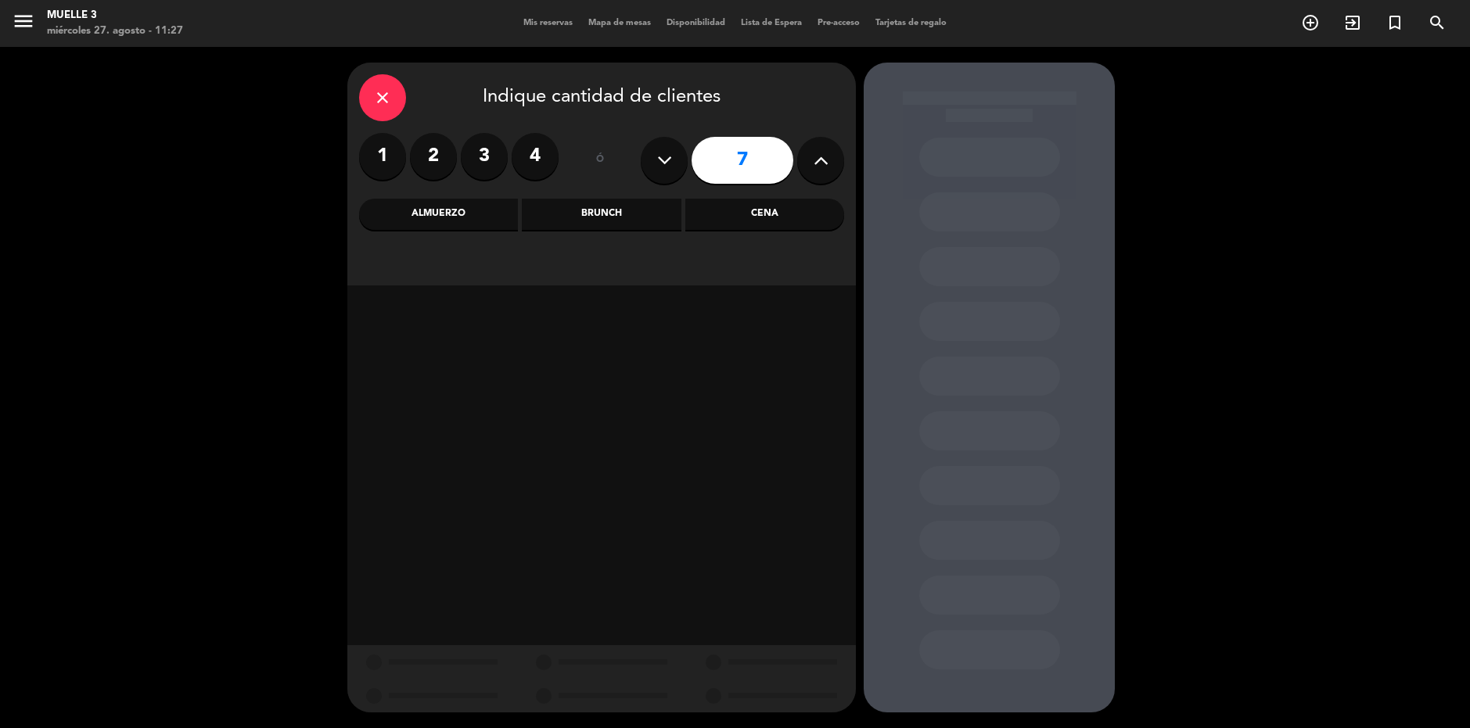
click at [841, 167] on button at bounding box center [820, 160] width 47 height 47
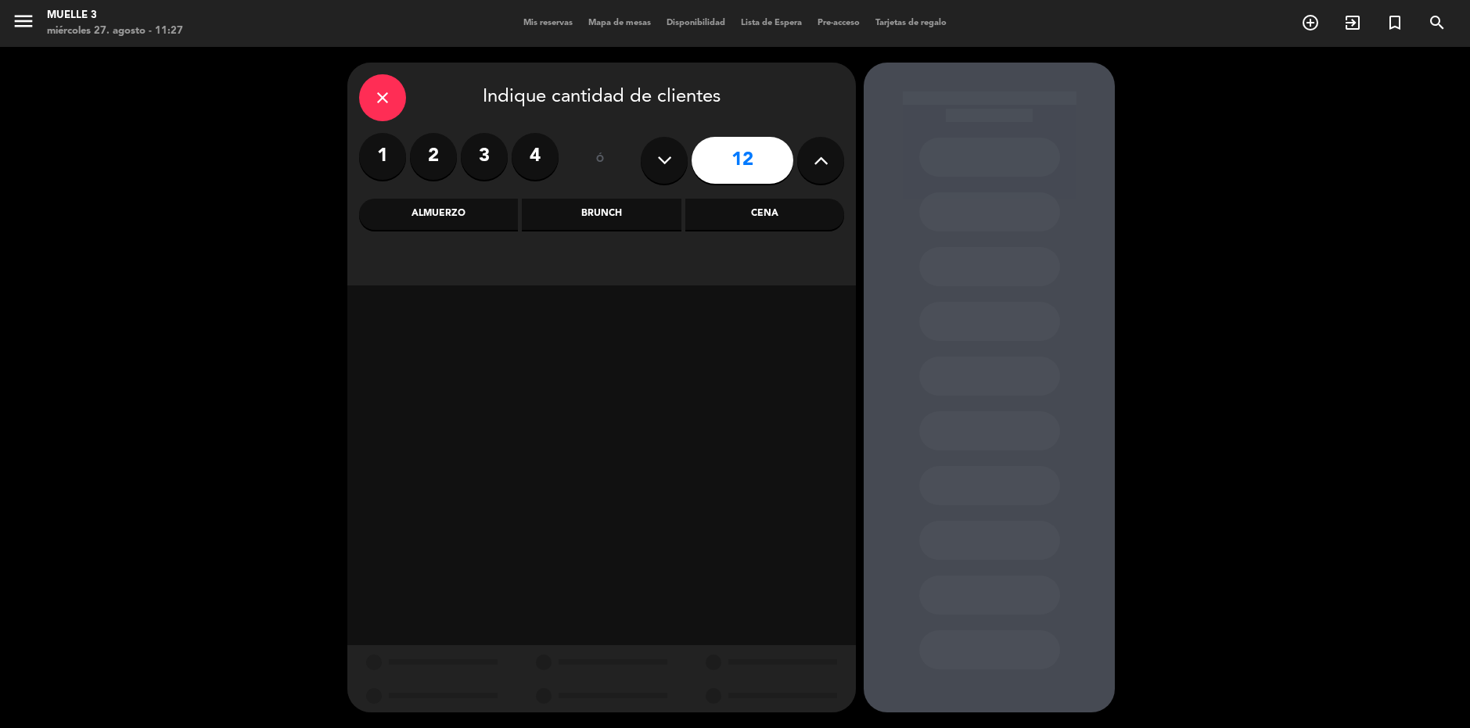
click at [841, 167] on button at bounding box center [820, 160] width 47 height 47
type input "14"
drag, startPoint x: 472, startPoint y: 217, endPoint x: 282, endPoint y: 52, distance: 251.8
click at [451, 210] on div "Almuerzo" at bounding box center [438, 214] width 159 height 31
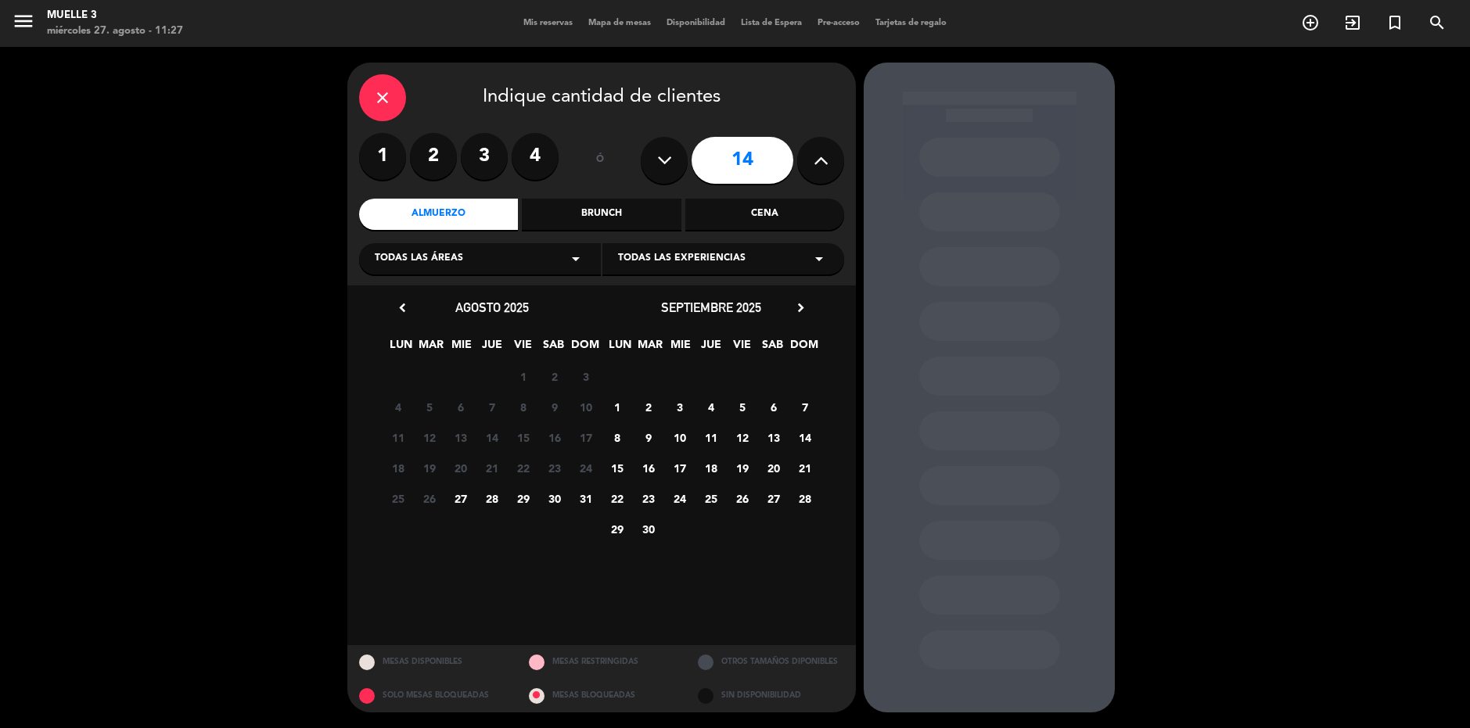
click at [595, 289] on div "chevron_left [DATE] LUN MAR MIE JUE VIE SAB DOM 28 29 30 31 1 2 3 4 5 6 7 8 9 1…" at bounding box center [601, 466] width 509 height 360
click at [645, 437] on span "9" at bounding box center [649, 438] width 26 height 26
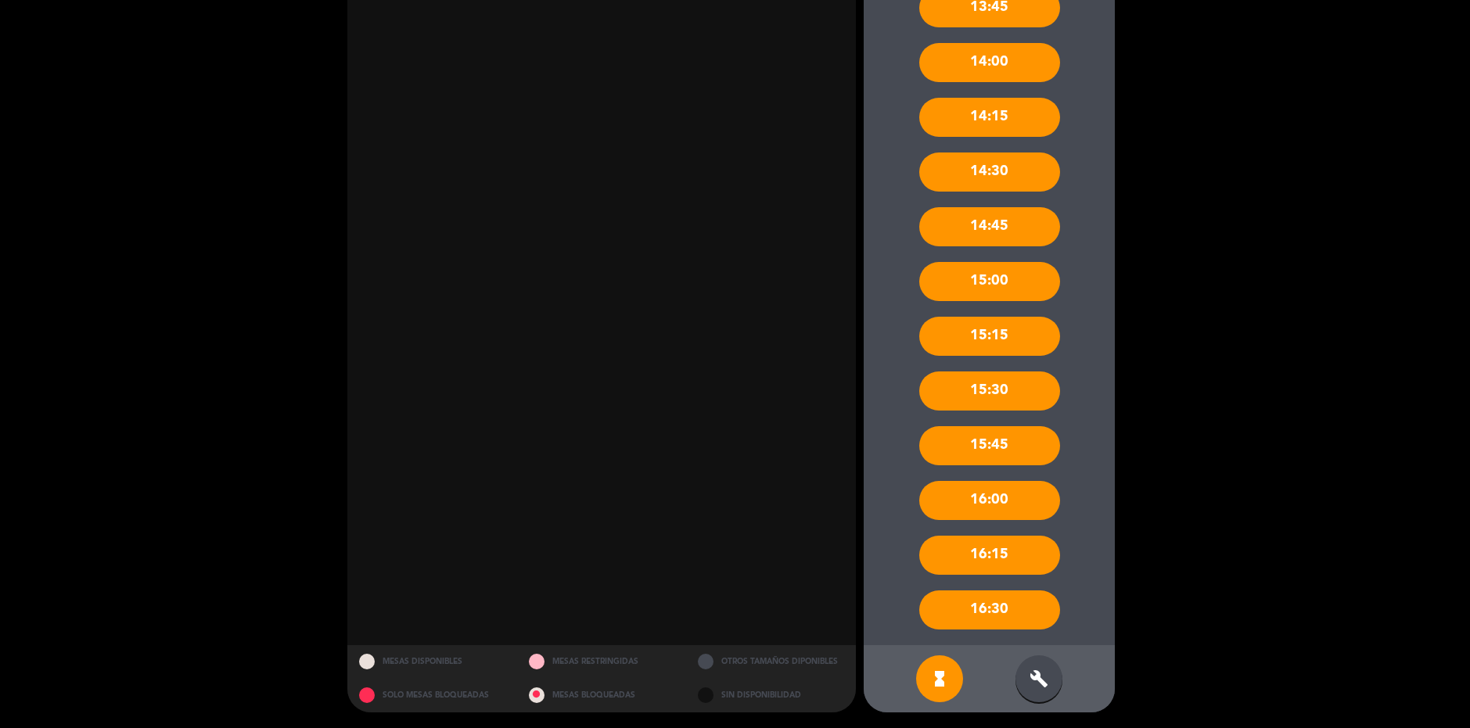
click at [1040, 664] on div "build" at bounding box center [1039, 679] width 47 height 47
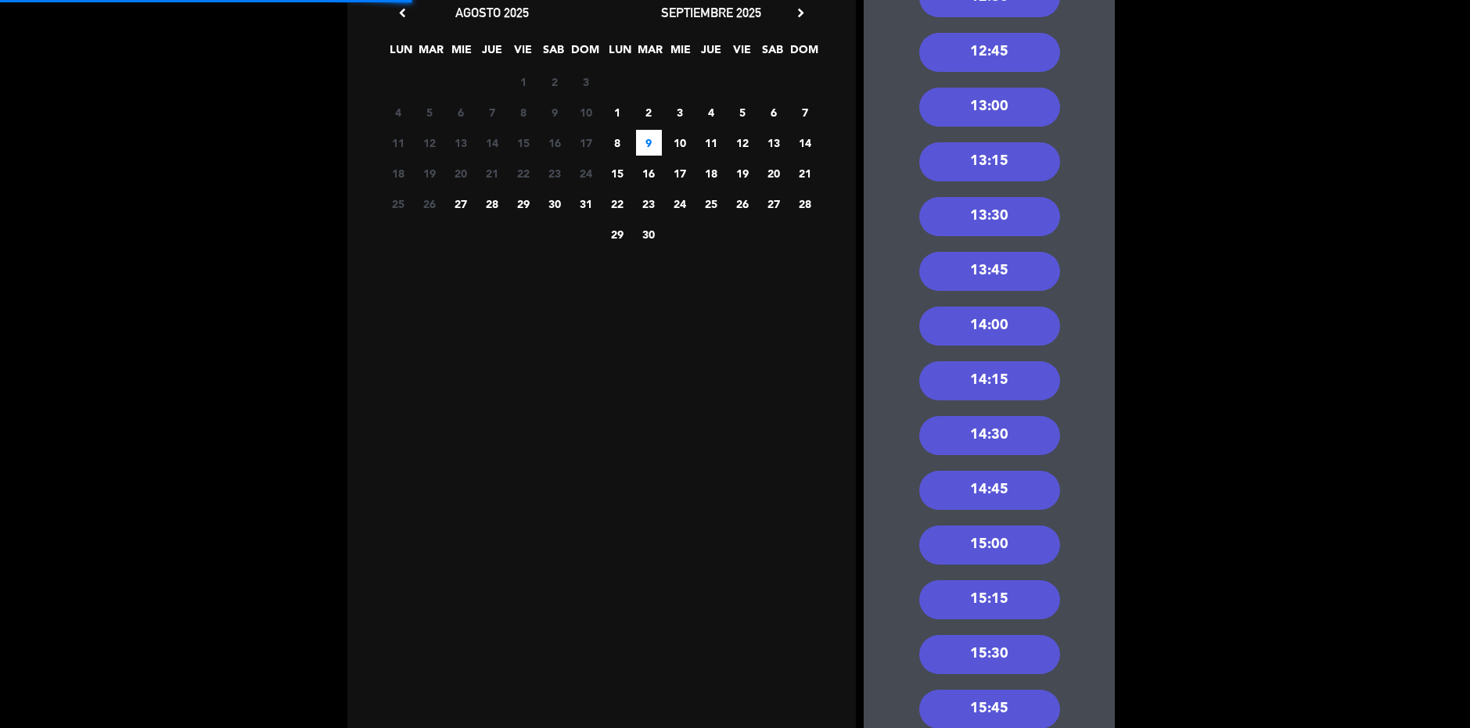
scroll to position [167, 0]
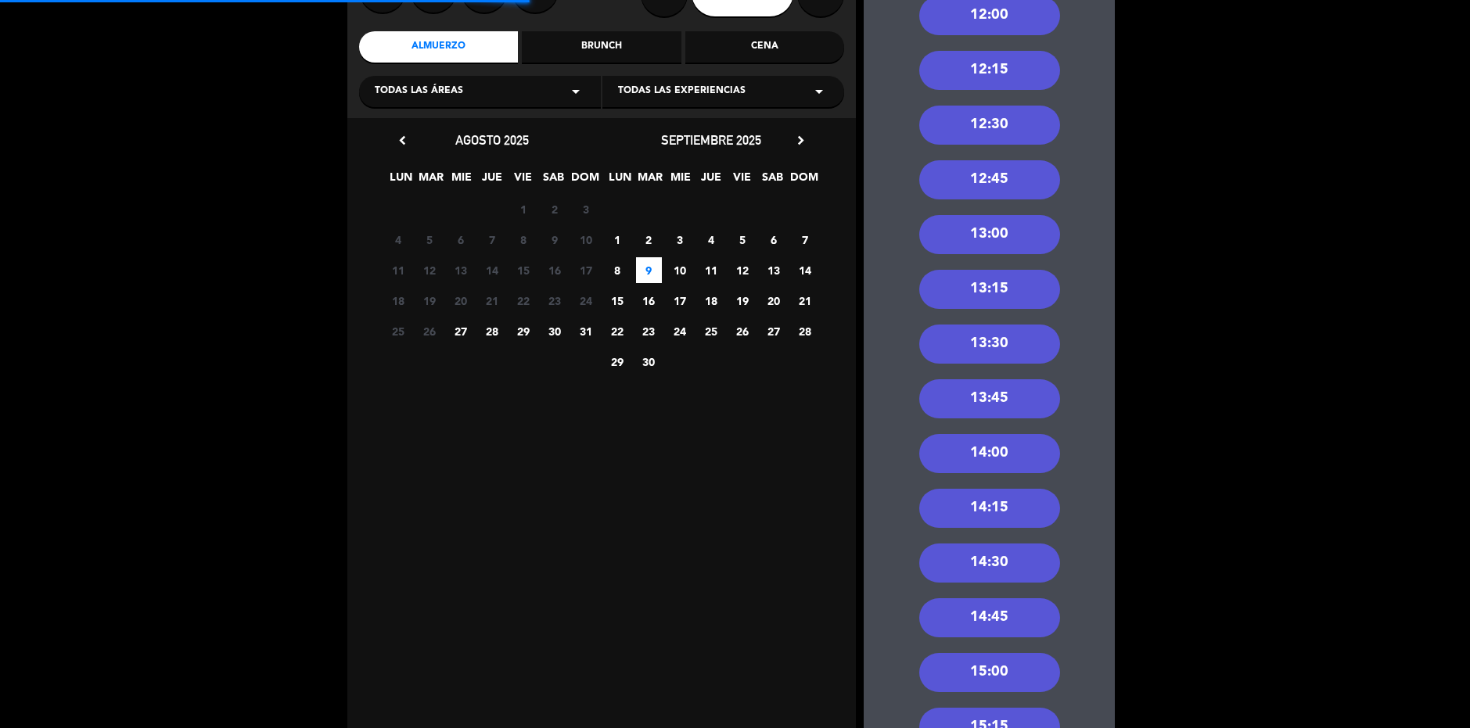
click at [1015, 119] on div "12:30" at bounding box center [989, 125] width 141 height 39
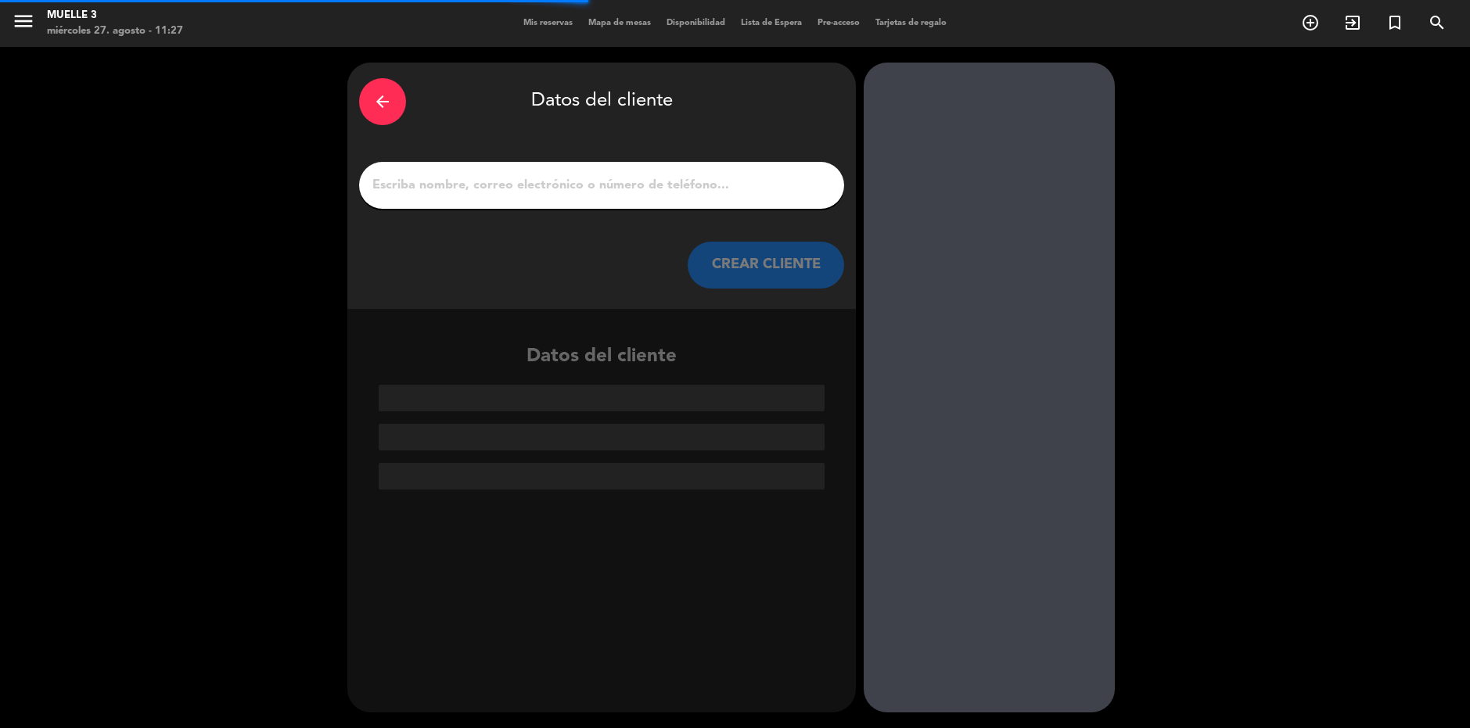
scroll to position [0, 0]
click at [638, 169] on div at bounding box center [601, 185] width 485 height 47
click at [634, 190] on input "1" at bounding box center [602, 185] width 462 height 22
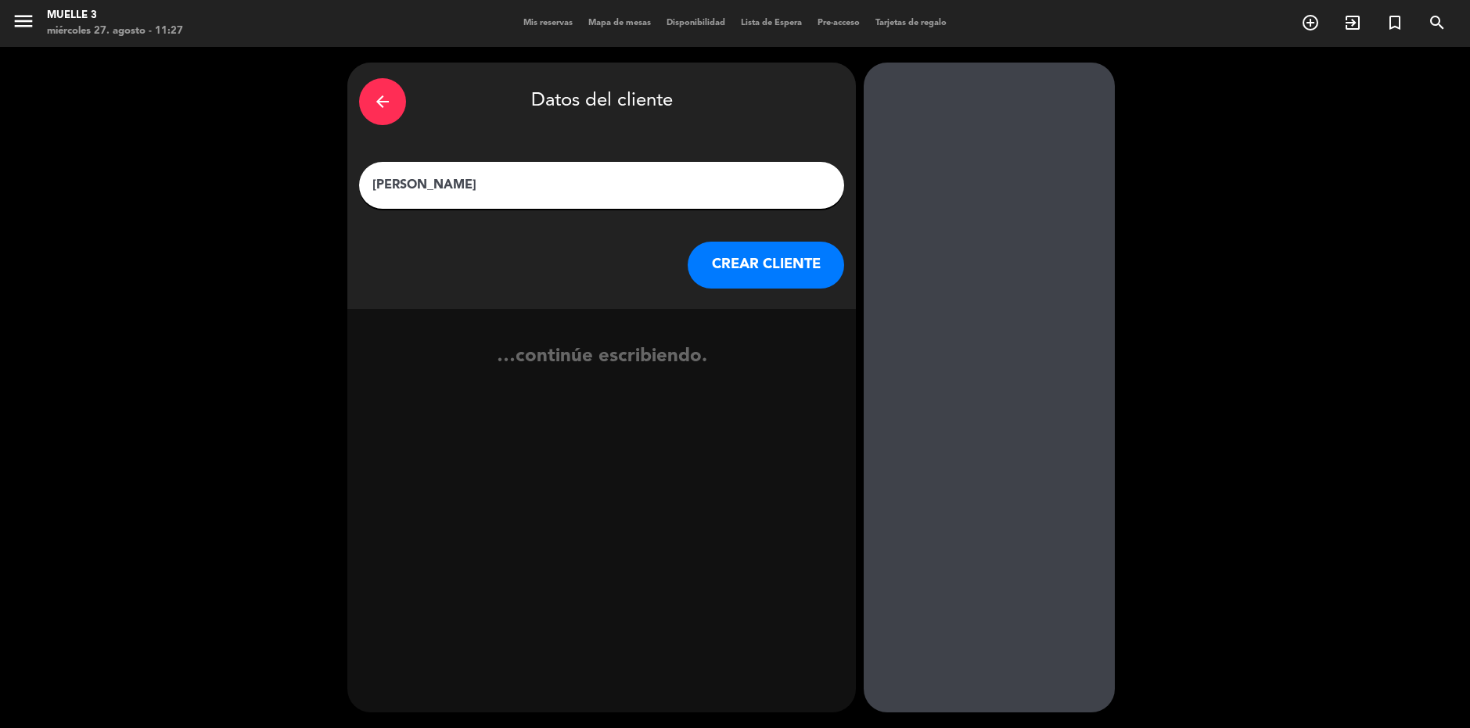
type input "[PERSON_NAME]"
click at [815, 370] on icon "exit_to_app" at bounding box center [811, 368] width 23 height 20
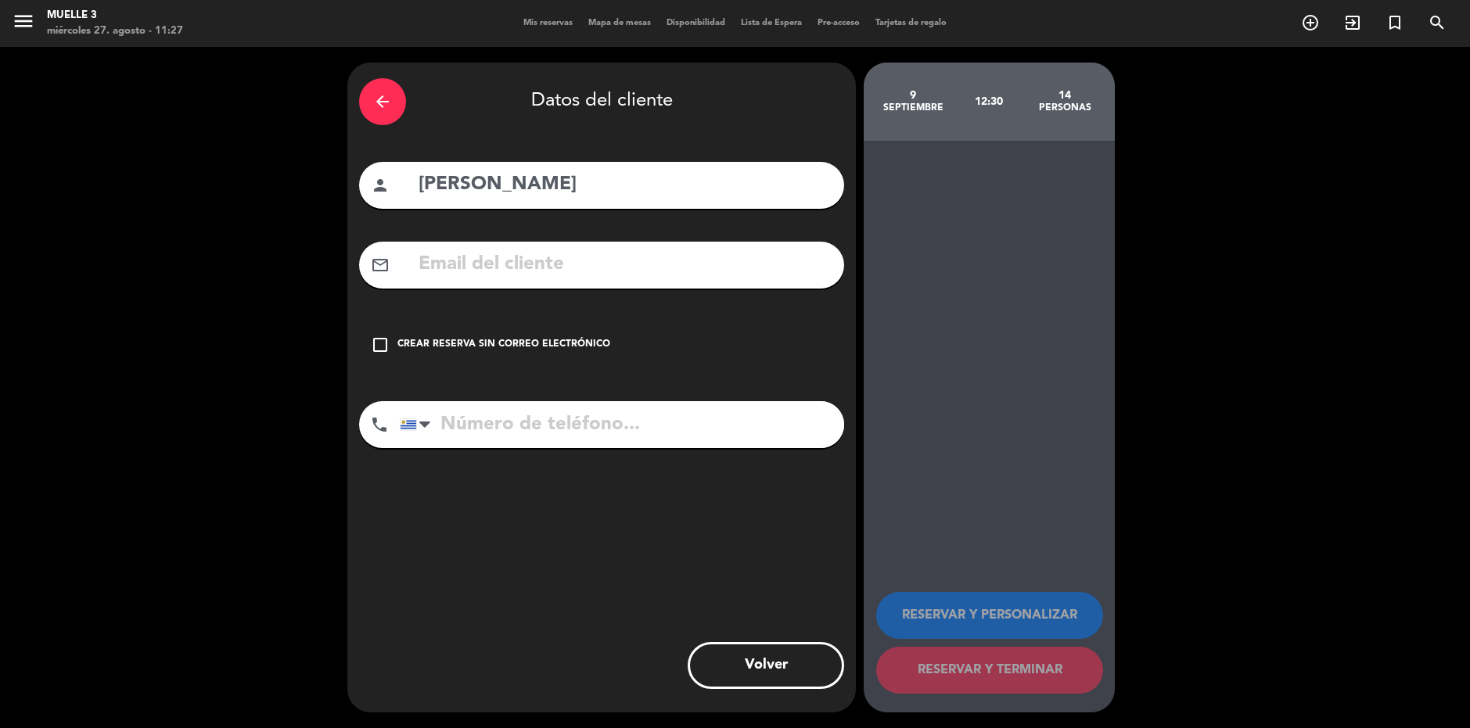
click at [472, 323] on div "check_box_outline_blank Crear reserva sin correo electrónico" at bounding box center [601, 345] width 485 height 47
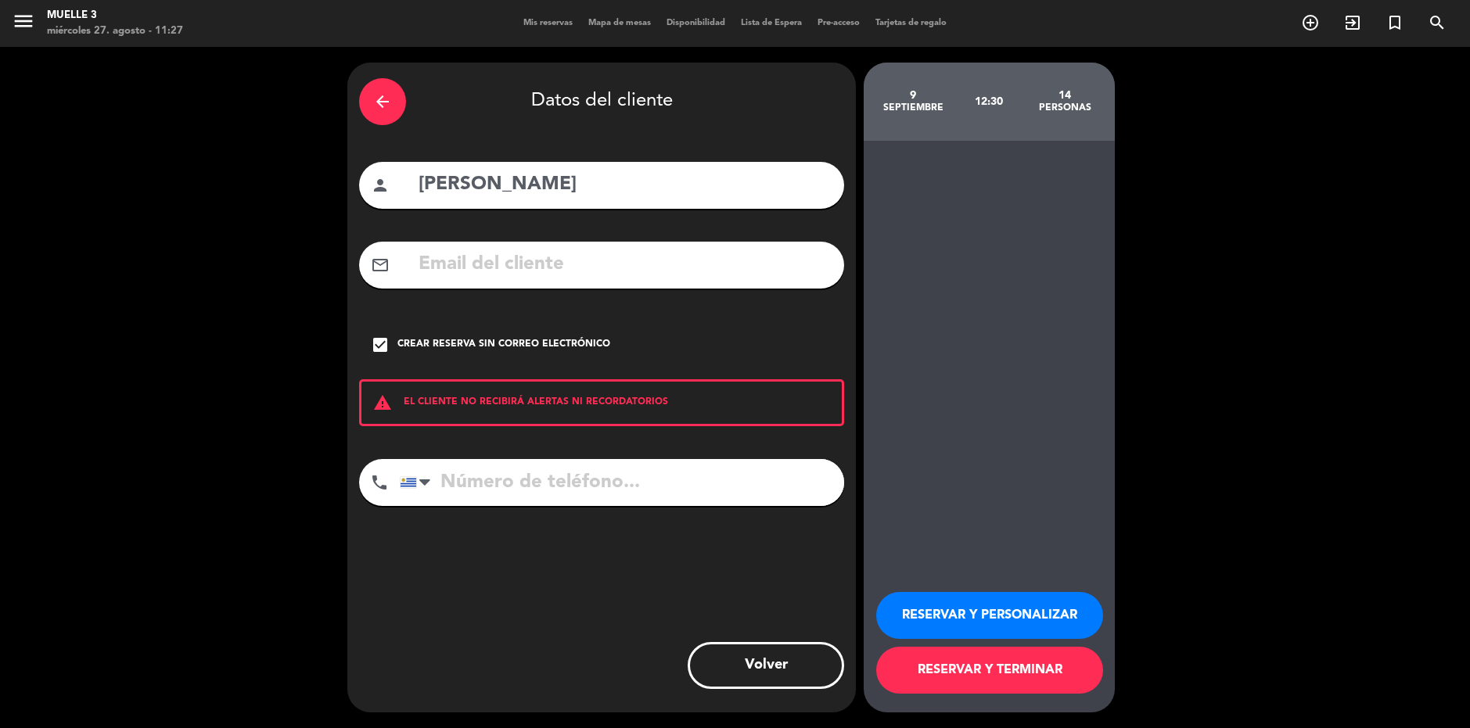
click at [570, 460] on input "tel" at bounding box center [622, 482] width 444 height 47
type input "091963818"
click at [1035, 684] on button "RESERVAR Y TERMINAR" at bounding box center [989, 670] width 227 height 47
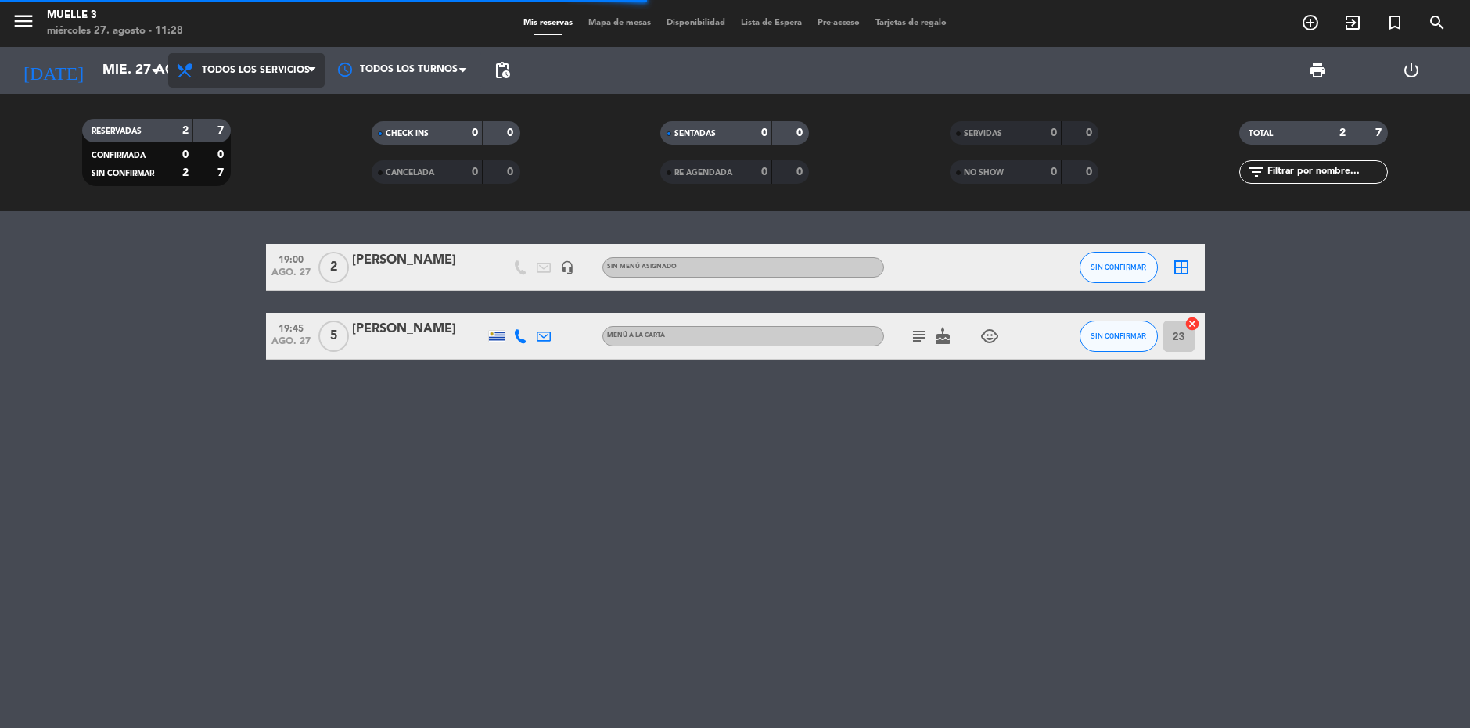
drag, startPoint x: 173, startPoint y: 66, endPoint x: 189, endPoint y: 66, distance: 15.6
click at [179, 65] on span "Todos los servicios" at bounding box center [246, 70] width 156 height 34
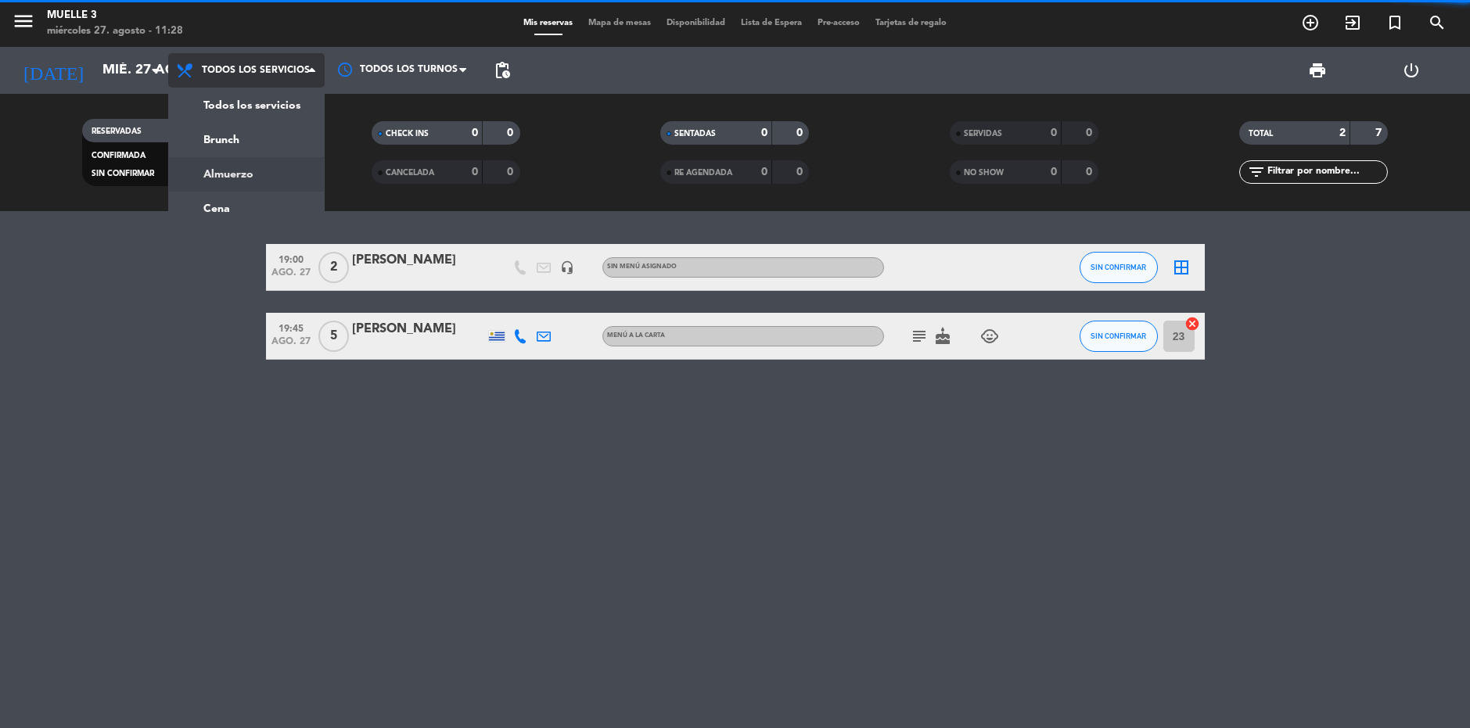
click at [263, 161] on div "menu Muelle 3 [DATE] 27. agosto - 11:28 Mis reservas Mapa de mesas Disponibilid…" at bounding box center [735, 105] width 1470 height 211
